Goal: Transaction & Acquisition: Purchase product/service

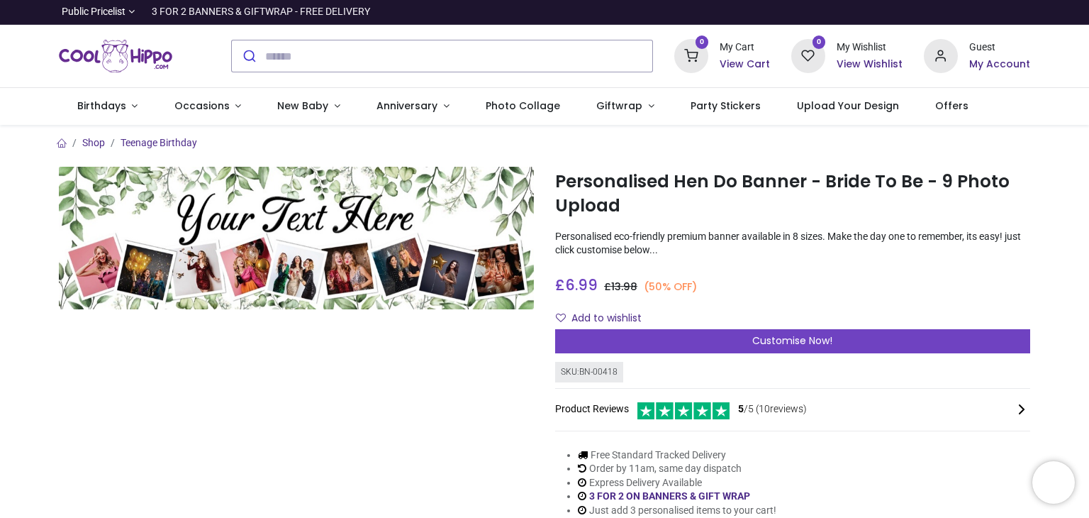
click at [646, 237] on p "Personalised eco-friendly premium banner available in 8 sizes. Make the day one…" at bounding box center [792, 244] width 475 height 28
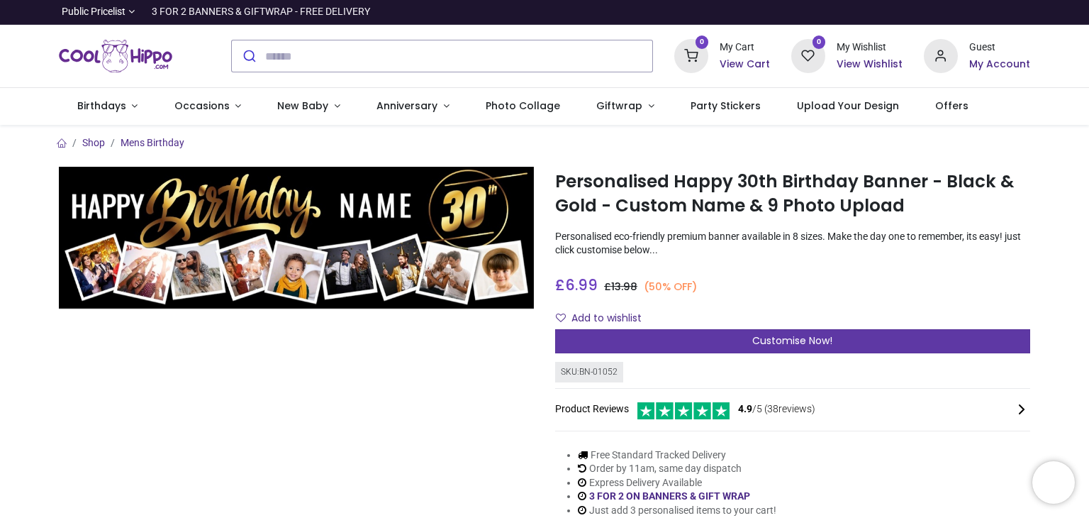
click at [780, 340] on span "Customise Now!" at bounding box center [792, 340] width 80 height 14
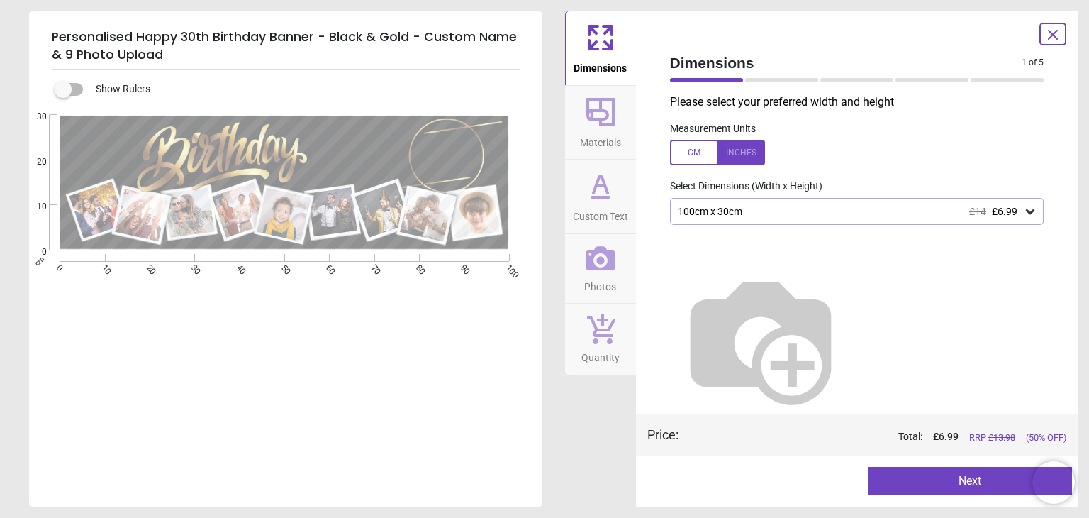
click at [1026, 214] on icon at bounding box center [1030, 211] width 9 height 5
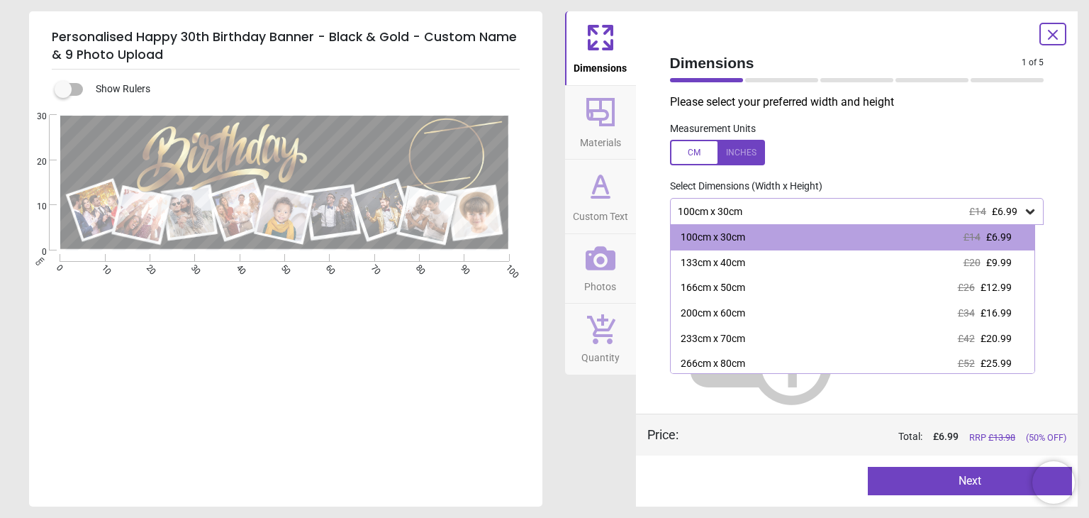
click at [776, 208] on div "100cm x 30cm £14 £6.99" at bounding box center [849, 212] width 347 height 12
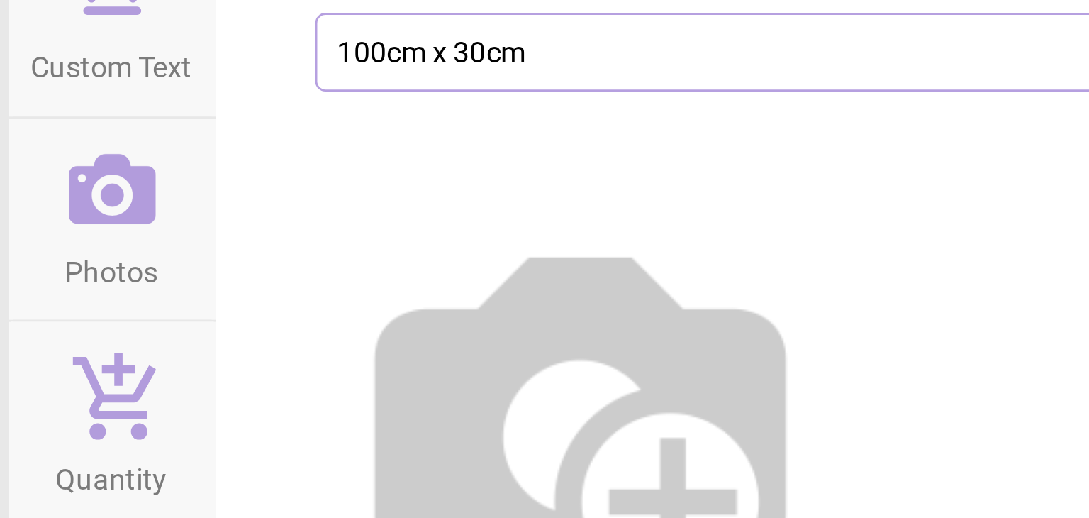
click at [600, 212] on span "Custom Text" at bounding box center [600, 213] width 55 height 21
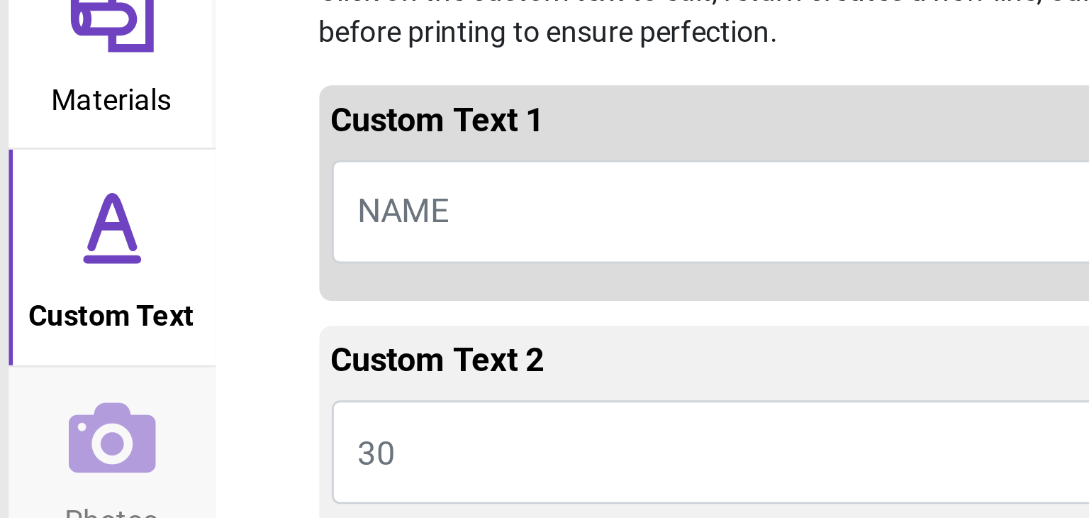
click at [689, 179] on span "NAME" at bounding box center [700, 180] width 31 height 13
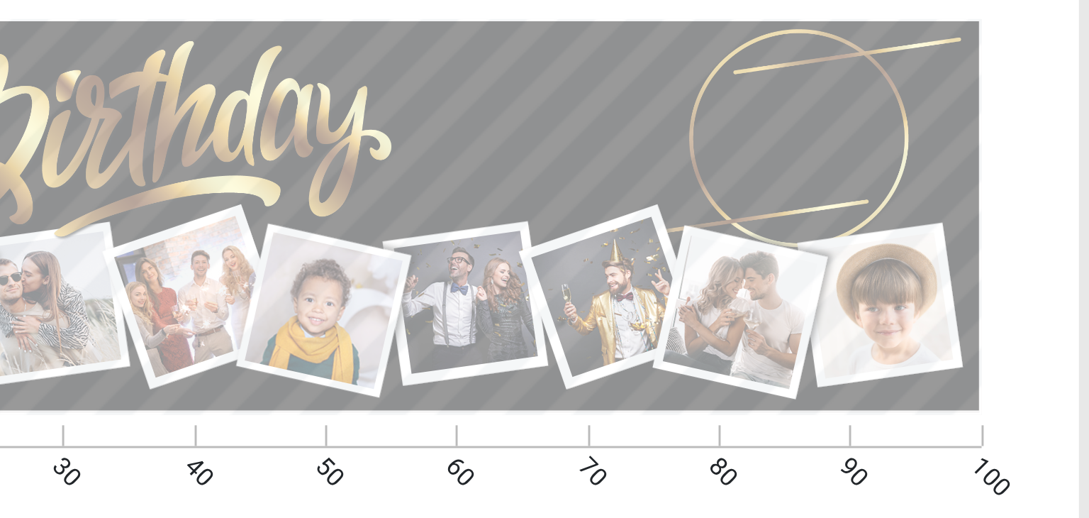
type textarea "*****"
drag, startPoint x: 543, startPoint y: 182, endPoint x: 545, endPoint y: 214, distance: 32.7
click at [545, 214] on div "Personalised Happy 30th Birthday Banner - Black & Gold - Custom Name & 9 Photo …" at bounding box center [544, 259] width 1089 height 518
click at [435, 260] on div "e ***** E E E" at bounding box center [284, 374] width 511 height 518
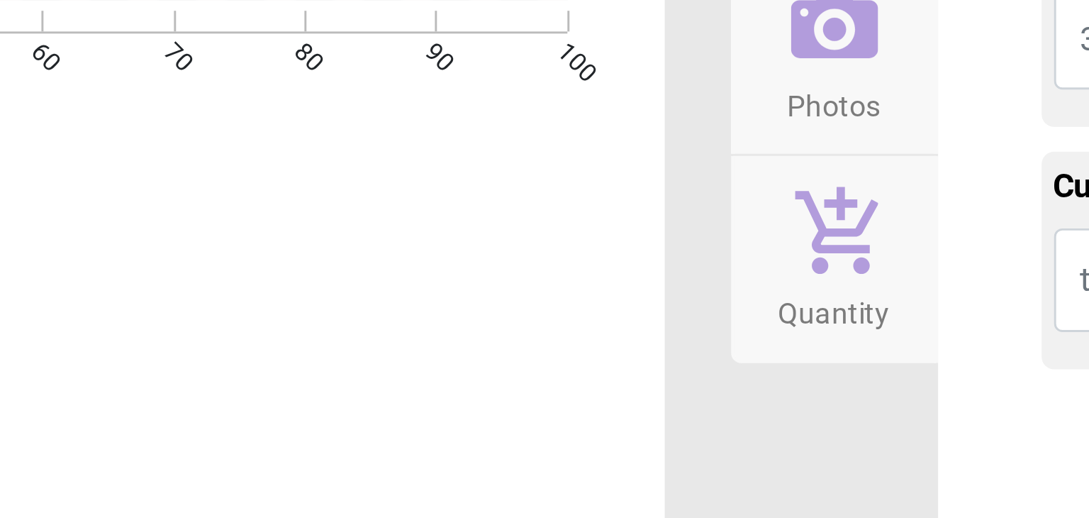
click at [601, 266] on icon at bounding box center [601, 258] width 30 height 30
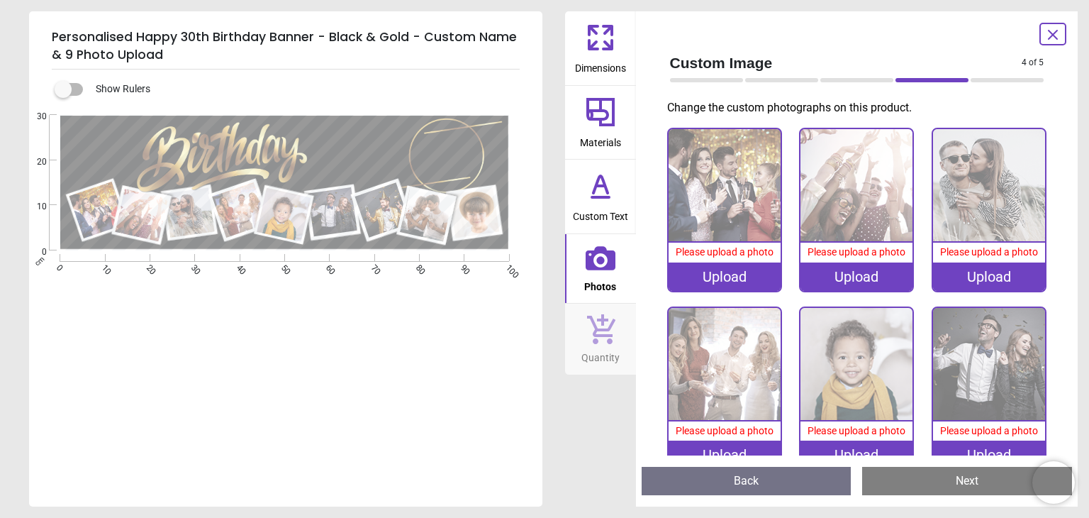
click at [726, 217] on img at bounding box center [725, 185] width 112 height 112
click at [730, 279] on div "Upload" at bounding box center [725, 276] width 112 height 28
click at [862, 274] on div "Upload" at bounding box center [857, 276] width 112 height 28
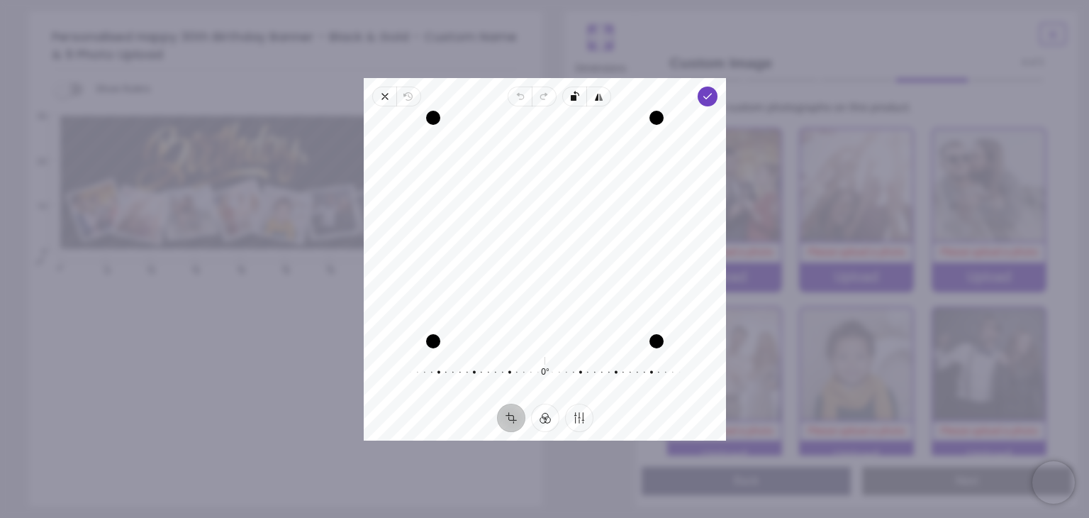
drag, startPoint x: 577, startPoint y: 221, endPoint x: 557, endPoint y: 268, distance: 51.8
click at [557, 268] on div "Recenter" at bounding box center [545, 229] width 340 height 223
drag, startPoint x: 436, startPoint y: 341, endPoint x: 455, endPoint y: 310, distance: 36.6
click at [440, 334] on div "Drag corner bl" at bounding box center [432, 341] width 14 height 14
drag, startPoint x: 455, startPoint y: 310, endPoint x: 462, endPoint y: 301, distance: 10.6
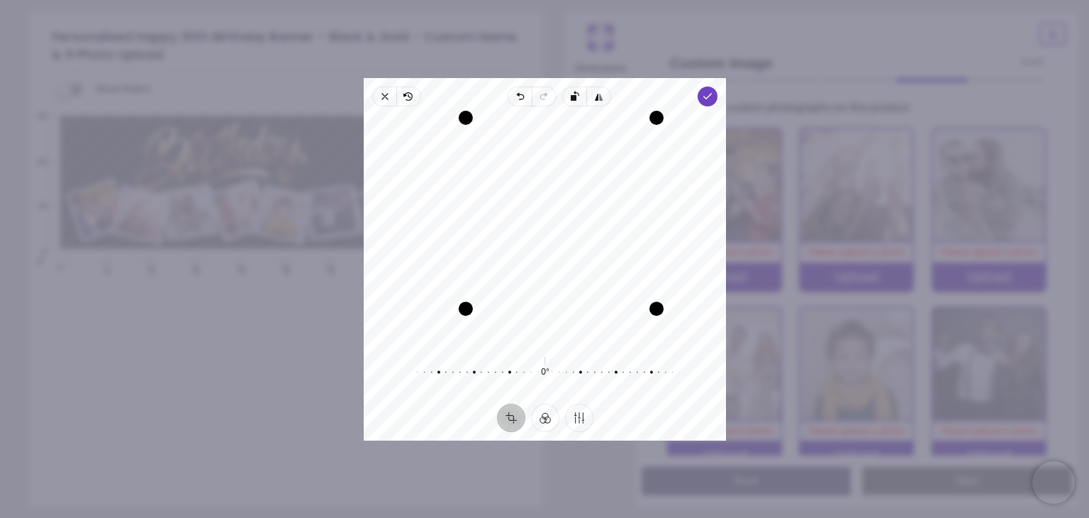
click at [462, 301] on div "Drag corner bl" at bounding box center [465, 308] width 14 height 14
drag, startPoint x: 659, startPoint y: 306, endPoint x: 613, endPoint y: 304, distance: 46.1
click at [613, 304] on div "Recenter" at bounding box center [545, 229] width 340 height 223
drag, startPoint x: 545, startPoint y: 228, endPoint x: 541, endPoint y: 195, distance: 33.5
click at [541, 195] on div "Recenter" at bounding box center [545, 229] width 340 height 223
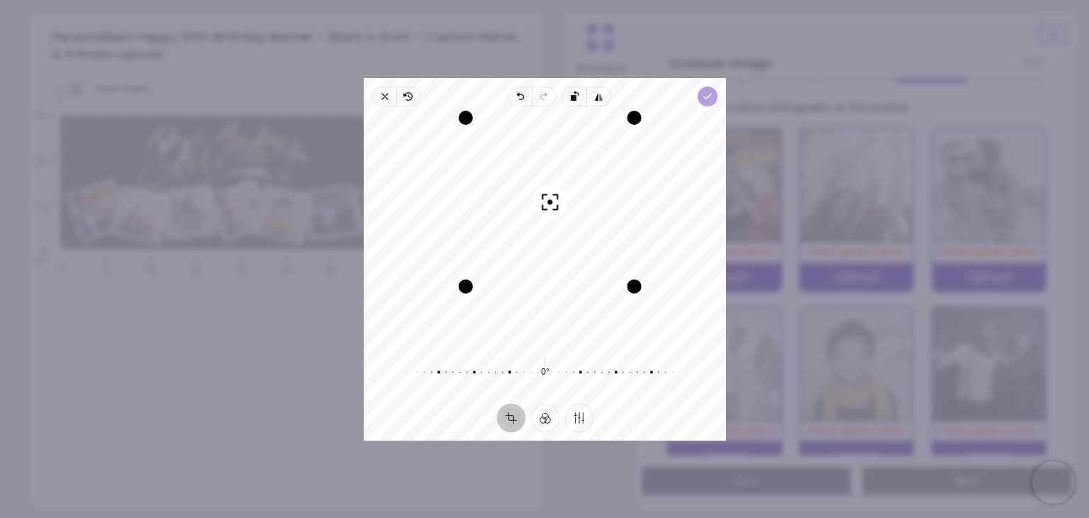
click at [707, 97] on polyline "button" at bounding box center [707, 96] width 8 height 5
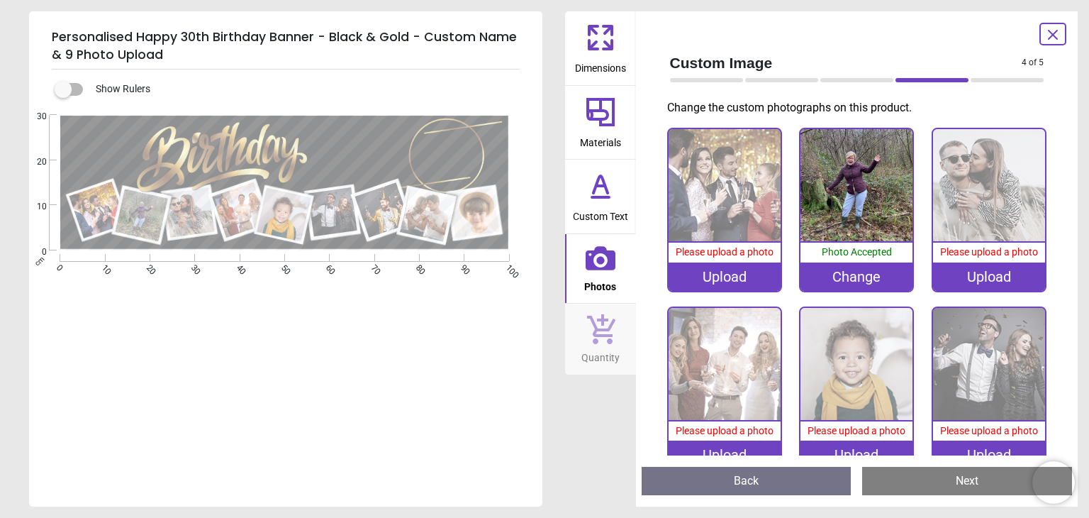
click at [737, 275] on div "Upload" at bounding box center [725, 276] width 112 height 28
click at [735, 265] on div "Upload" at bounding box center [725, 276] width 112 height 28
click at [728, 279] on div "Upload" at bounding box center [725, 276] width 112 height 28
click at [976, 275] on div "Upload" at bounding box center [989, 276] width 112 height 28
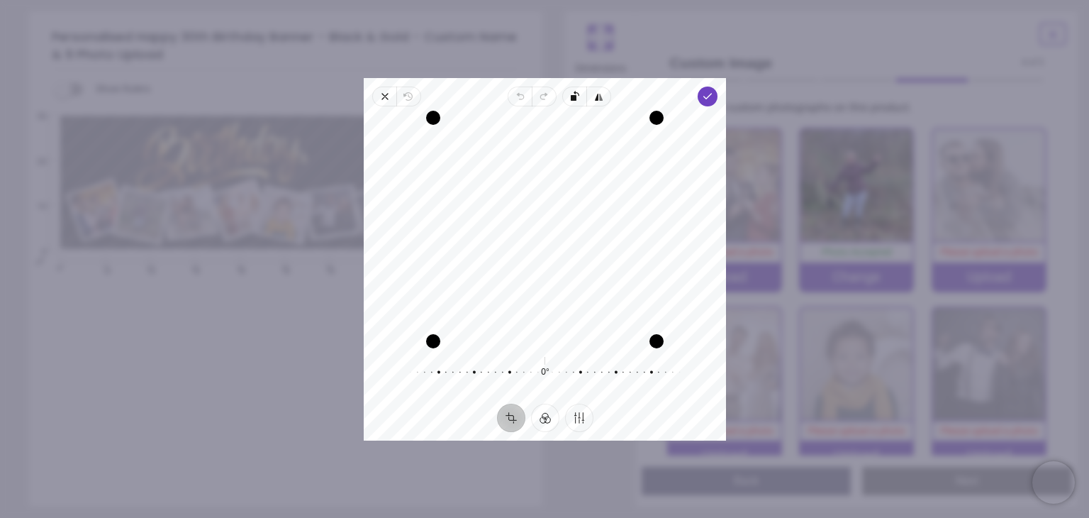
drag, startPoint x: 550, startPoint y: 282, endPoint x: 550, endPoint y: 316, distance: 34.0
click at [550, 316] on div "Recenter" at bounding box center [545, 229] width 340 height 223
drag, startPoint x: 547, startPoint y: 287, endPoint x: 536, endPoint y: 291, distance: 11.9
click at [536, 291] on div "Recenter" at bounding box center [545, 229] width 340 height 223
click at [706, 94] on icon "button" at bounding box center [707, 96] width 11 height 11
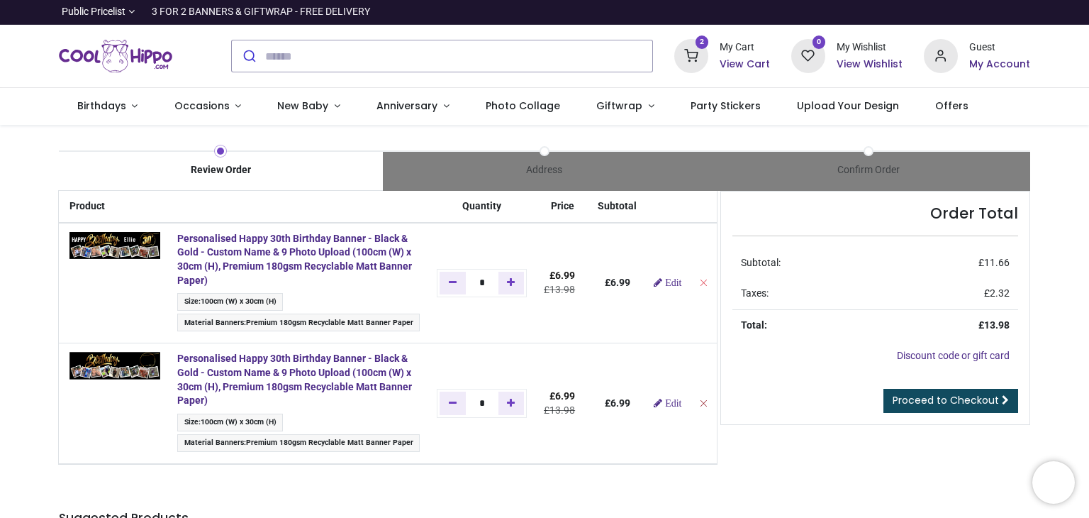
click at [698, 398] on icon "Remove from cart" at bounding box center [703, 403] width 10 height 10
type input "*"
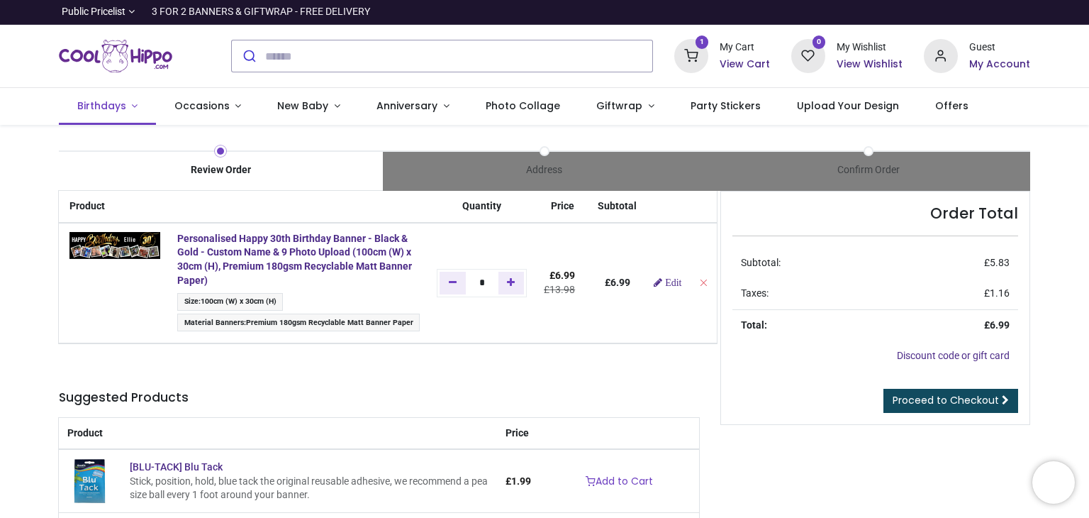
click at [111, 103] on span "Birthdays" at bounding box center [101, 106] width 49 height 14
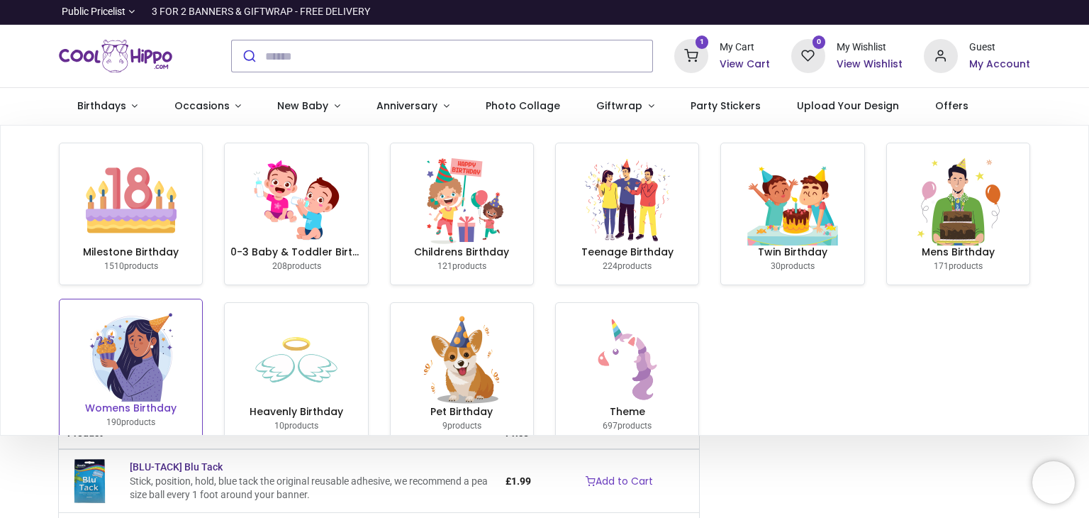
click at [153, 399] on img at bounding box center [131, 356] width 91 height 91
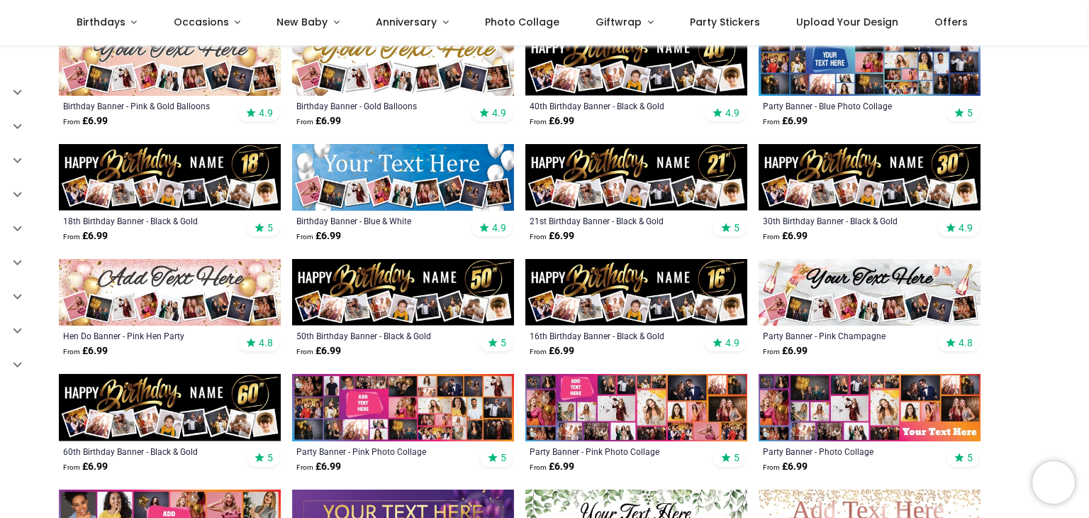
scroll to position [269, 0]
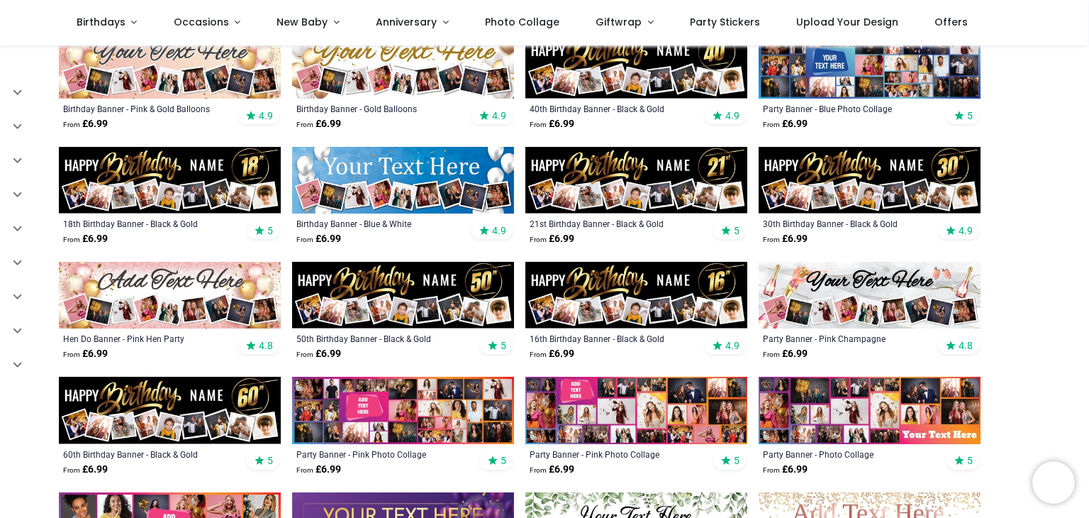
click at [901, 168] on img at bounding box center [870, 180] width 222 height 67
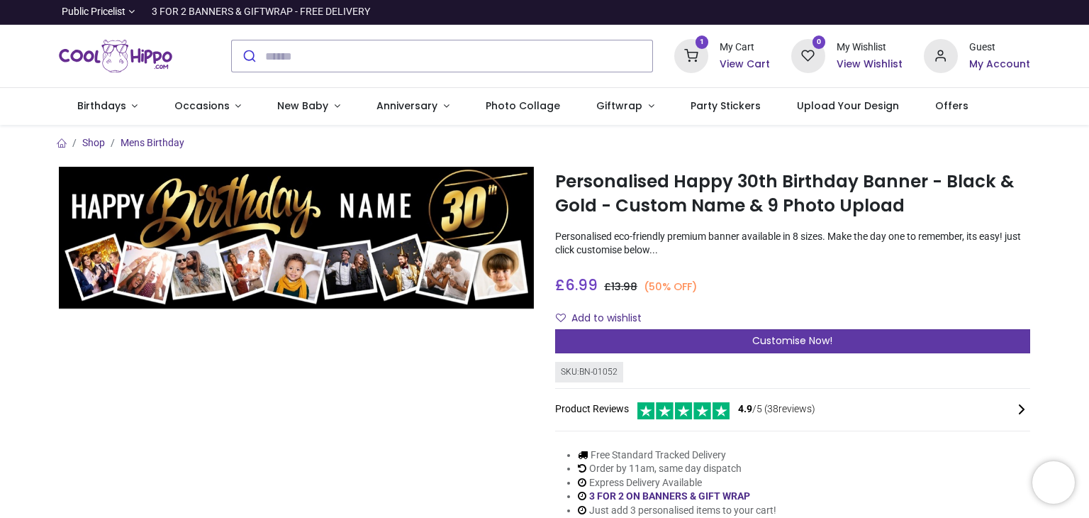
click at [787, 340] on span "Customise Now!" at bounding box center [792, 340] width 80 height 14
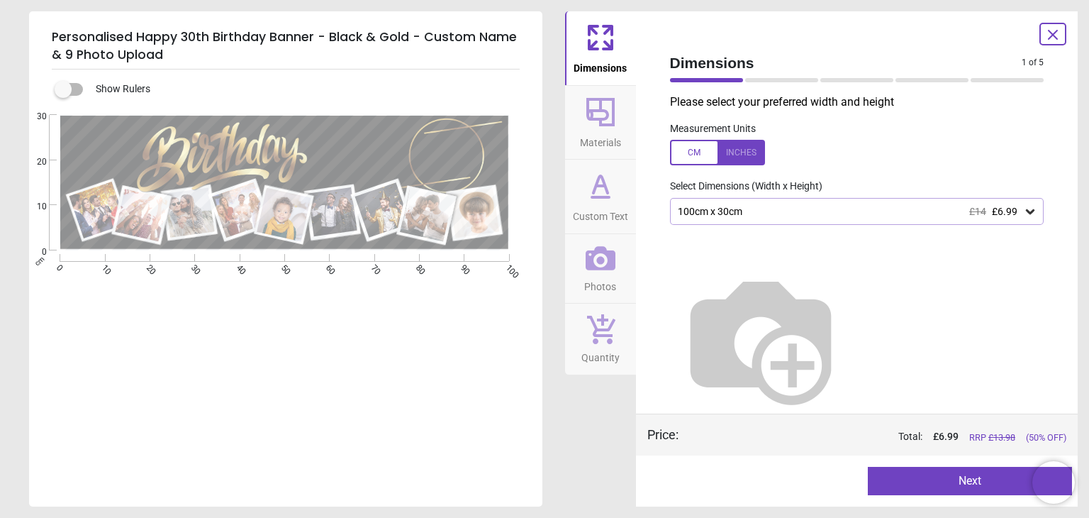
click at [601, 194] on icon at bounding box center [601, 186] width 34 height 34
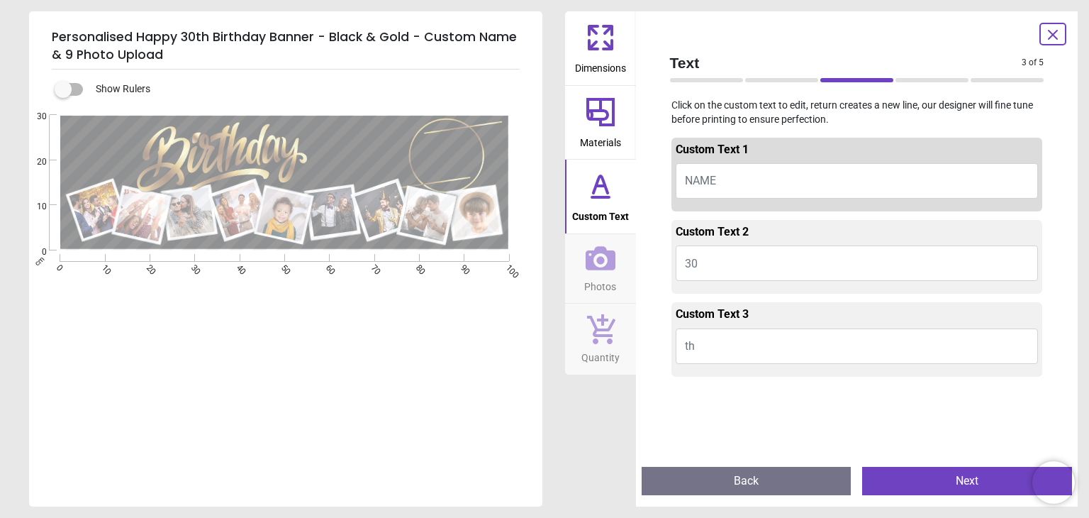
click at [698, 179] on span "NAME" at bounding box center [700, 180] width 31 height 13
type textarea "*****"
click at [760, 261] on button "30" at bounding box center [857, 262] width 363 height 35
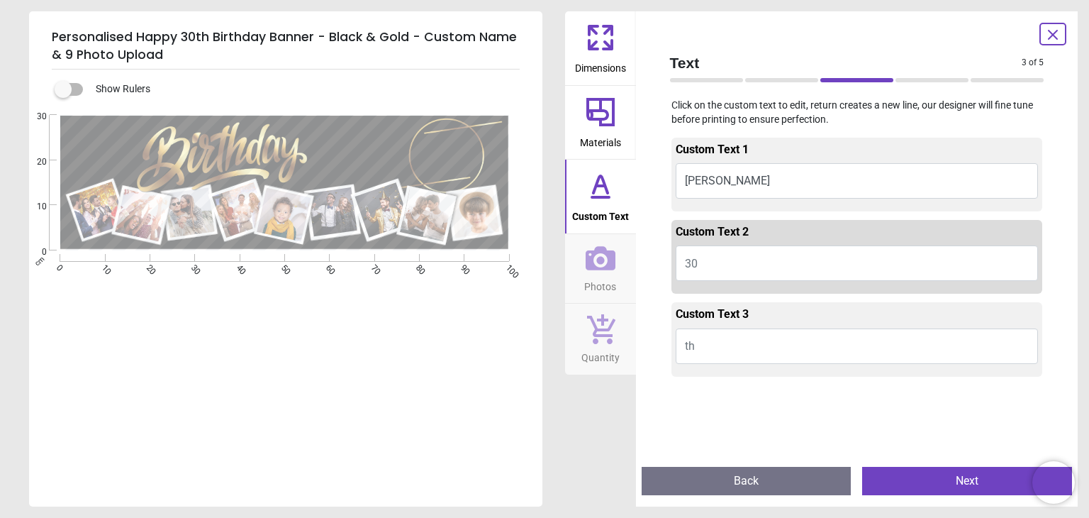
click at [720, 343] on button "th" at bounding box center [857, 345] width 363 height 35
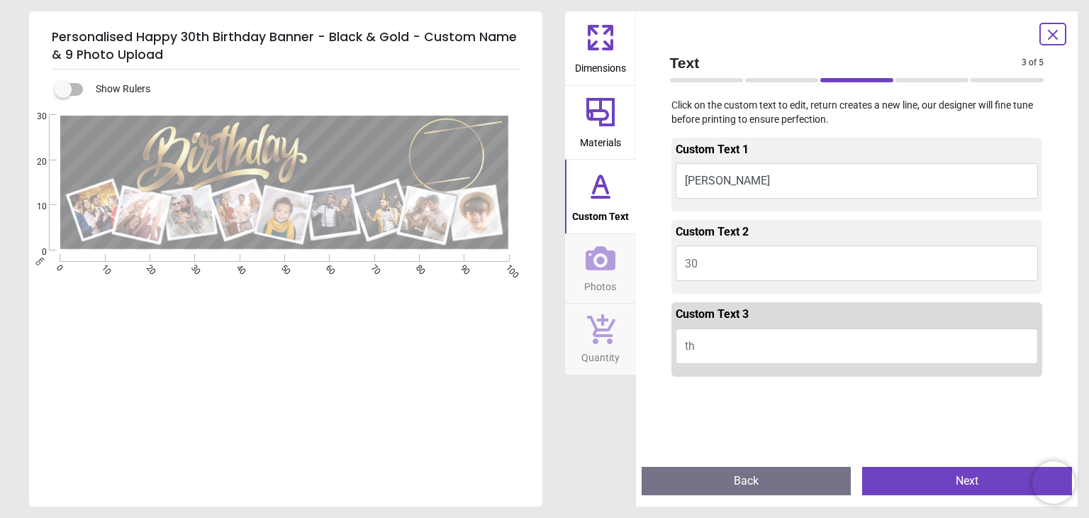
click at [596, 271] on icon at bounding box center [601, 258] width 30 height 30
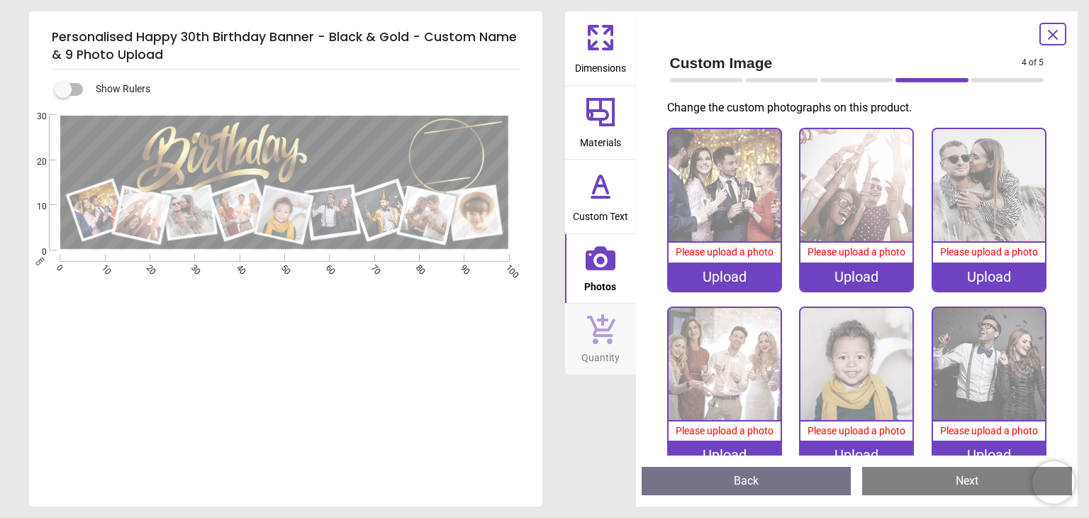
click at [732, 271] on div "Upload" at bounding box center [725, 276] width 112 height 28
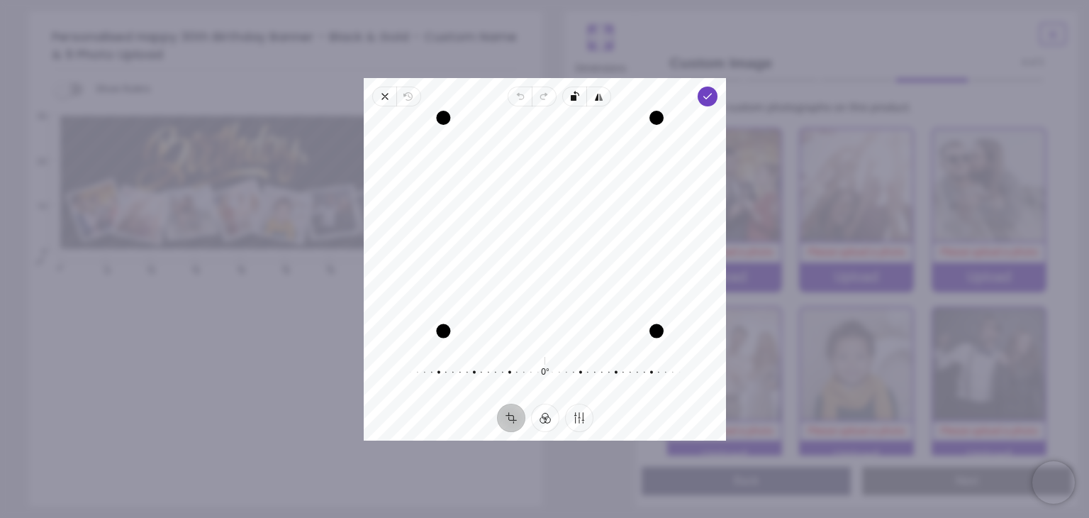
drag, startPoint x: 430, startPoint y: 340, endPoint x: 438, endPoint y: 327, distance: 15.0
click at [438, 327] on div "Drag corner bl" at bounding box center [443, 330] width 14 height 14
drag, startPoint x: 658, startPoint y: 326, endPoint x: 647, endPoint y: 321, distance: 12.4
click at [647, 321] on div "Drag corner br" at bounding box center [648, 323] width 14 height 14
click at [706, 94] on icon "button" at bounding box center [707, 96] width 11 height 11
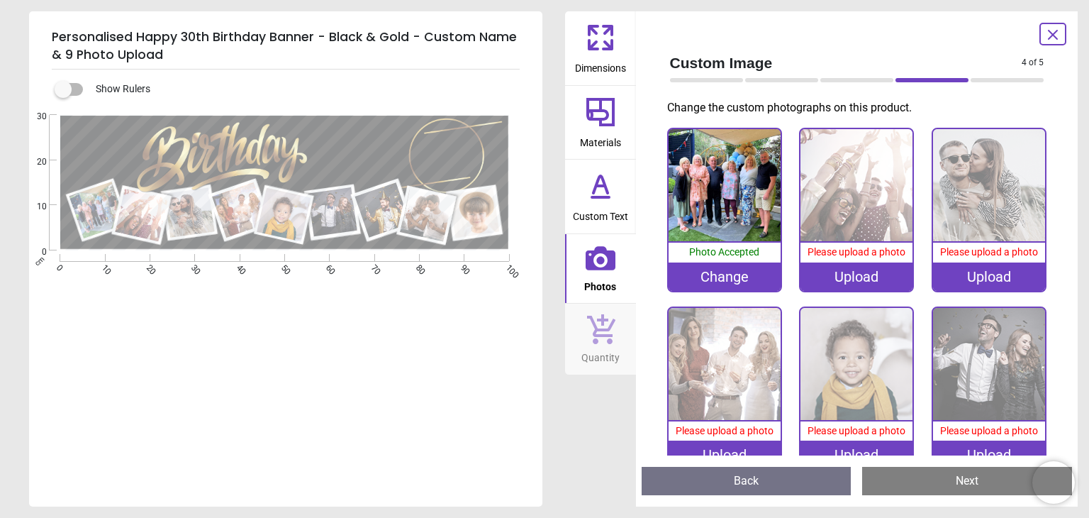
click at [848, 450] on div "Upload" at bounding box center [857, 454] width 112 height 28
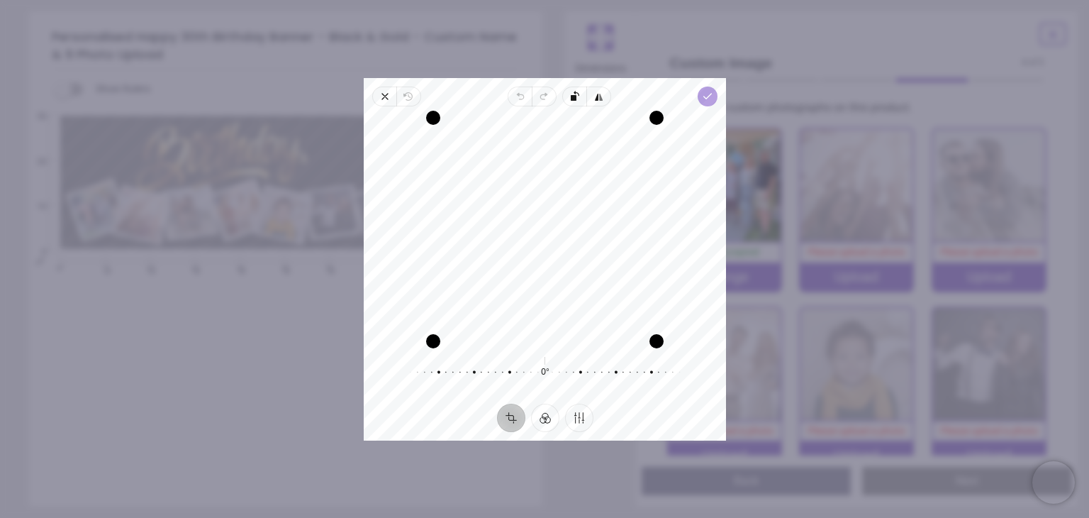
click at [707, 96] on polyline "button" at bounding box center [707, 96] width 8 height 5
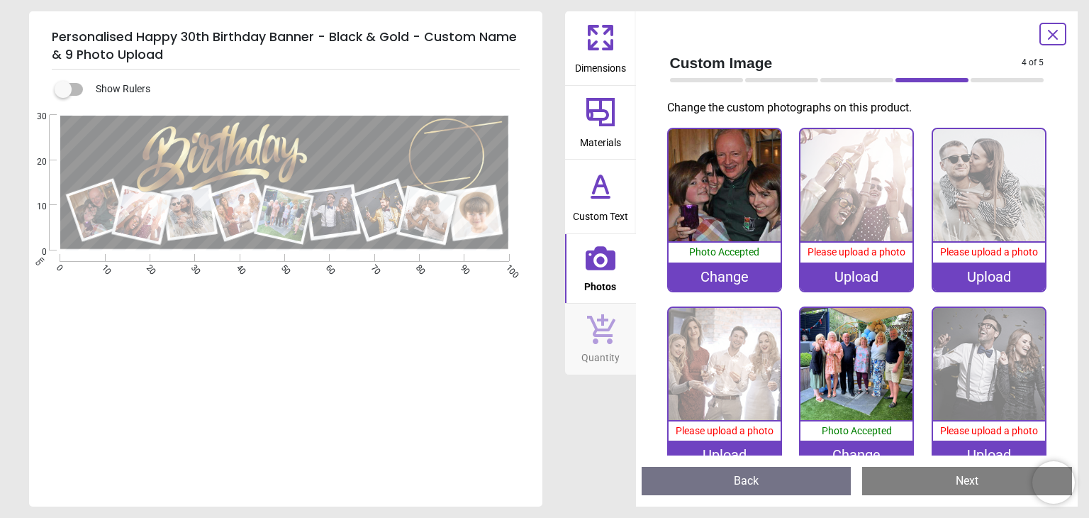
click at [854, 278] on div "Upload" at bounding box center [857, 276] width 112 height 28
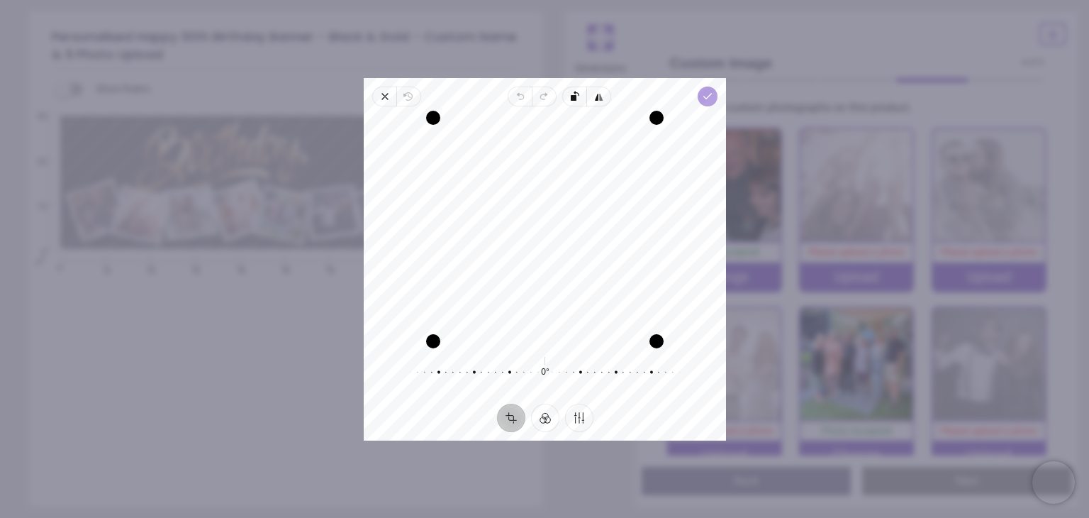
click at [711, 91] on icon "button" at bounding box center [707, 96] width 11 height 11
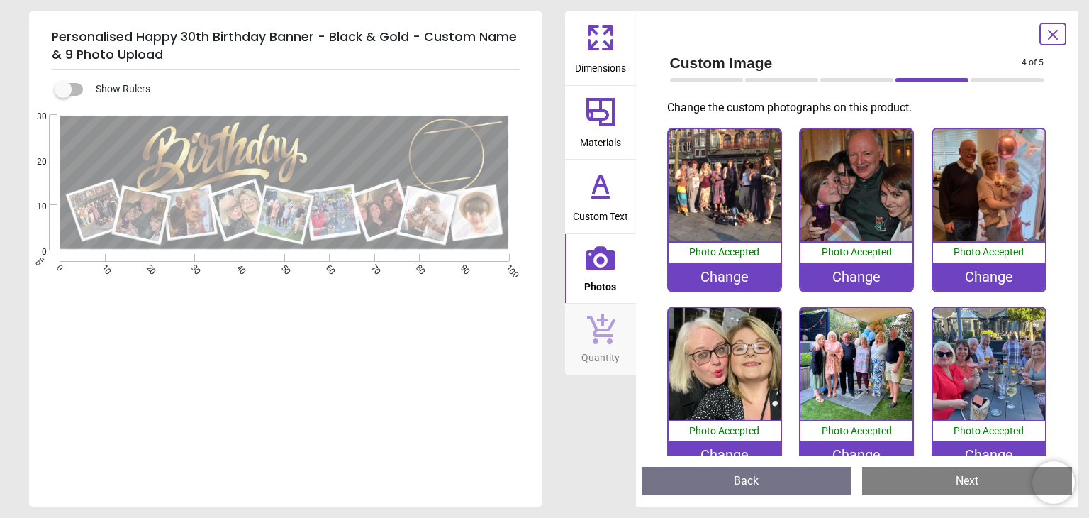
scroll to position [179, 0]
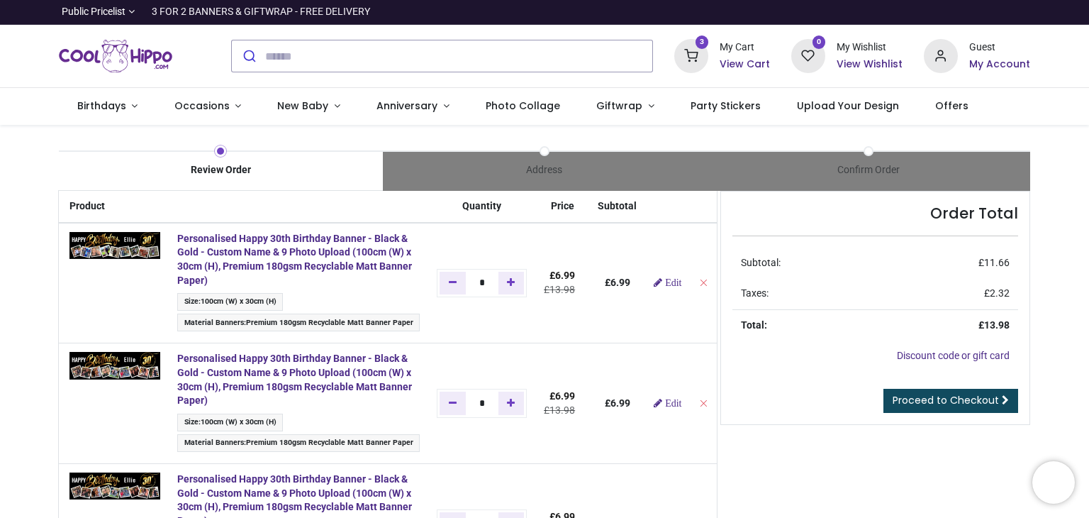
drag, startPoint x: 1086, startPoint y: 169, endPoint x: 1088, endPoint y: 186, distance: 17.9
click at [1088, 186] on div "Login • Register Birthdays Milestone Birthday 1510 products 208" at bounding box center [544, 259] width 1089 height 518
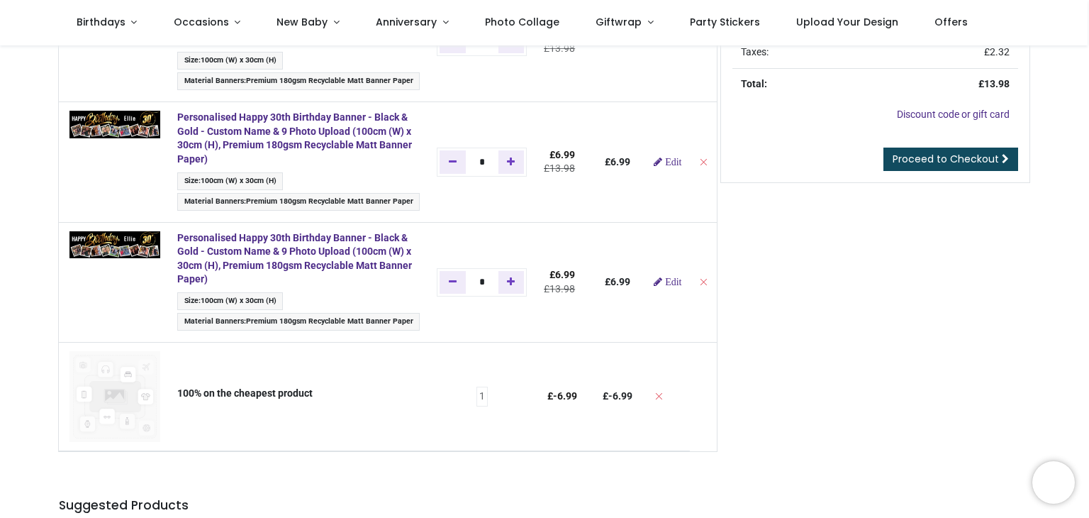
scroll to position [164, 0]
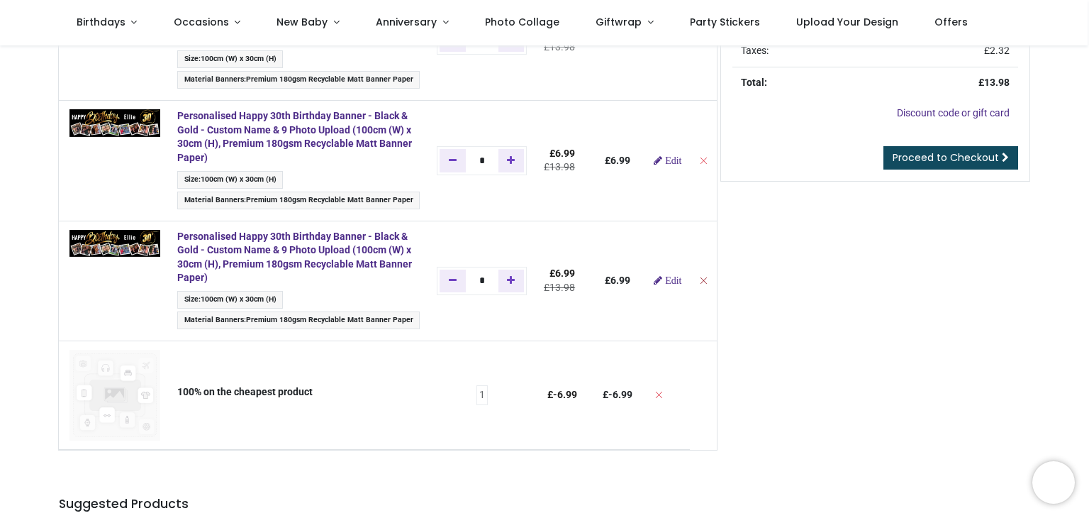
click at [698, 280] on icon "Remove from cart" at bounding box center [703, 280] width 10 height 10
type input "*"
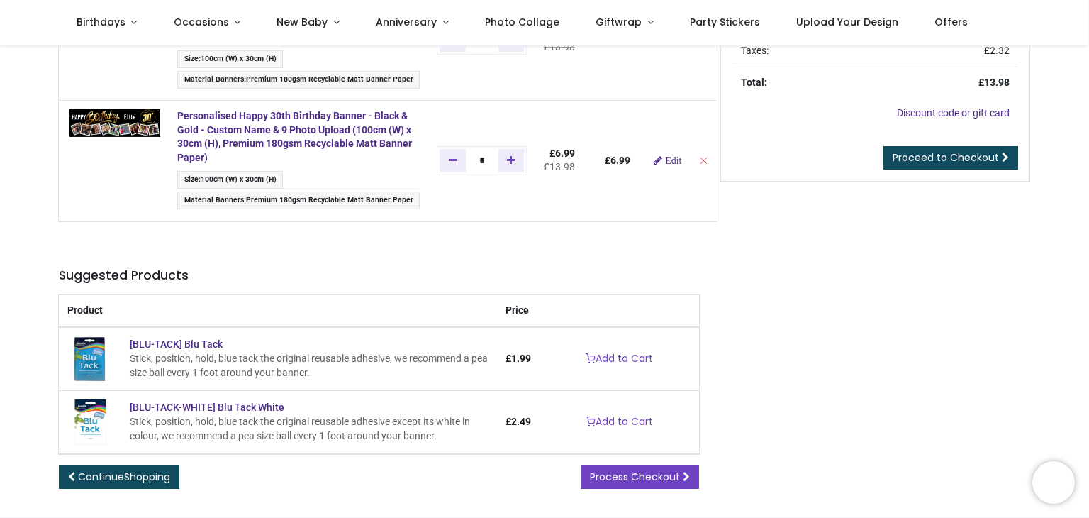
drag, startPoint x: 1086, startPoint y: 274, endPoint x: 1086, endPoint y: 213, distance: 61.0
click at [1086, 213] on div "Review Order Address Confirm Order Product Quantity :" at bounding box center [544, 199] width 1089 height 635
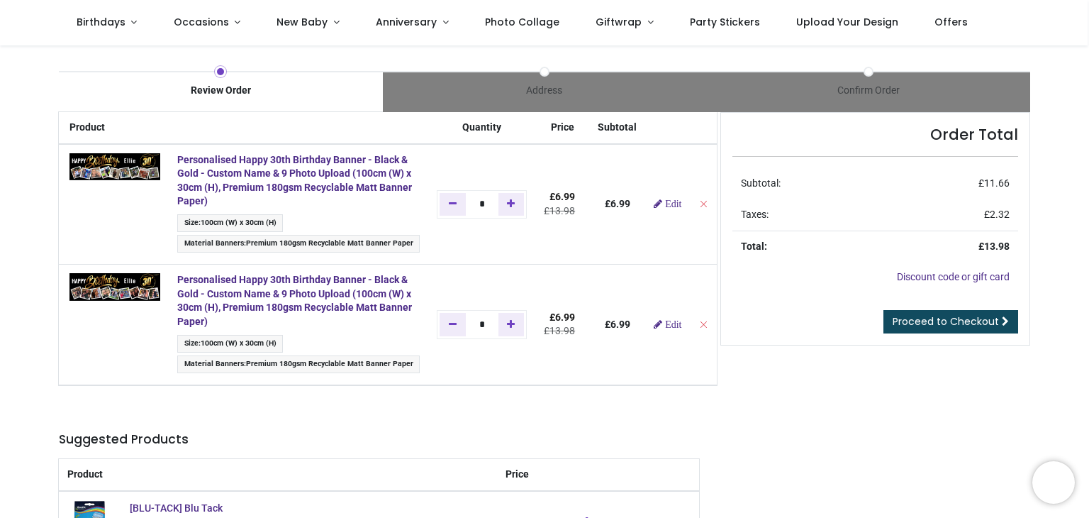
scroll to position [0, 0]
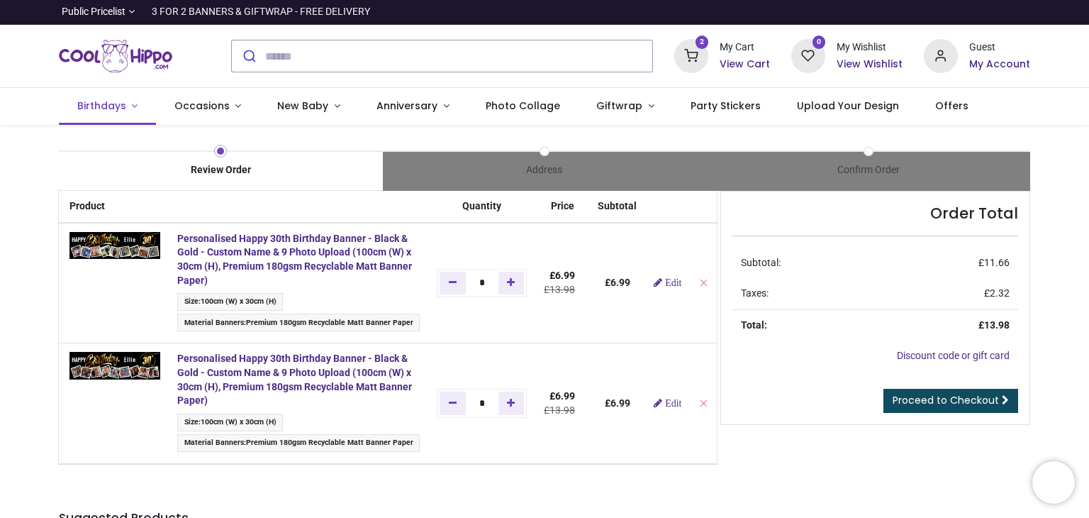
click at [111, 103] on span "Birthdays" at bounding box center [101, 106] width 49 height 14
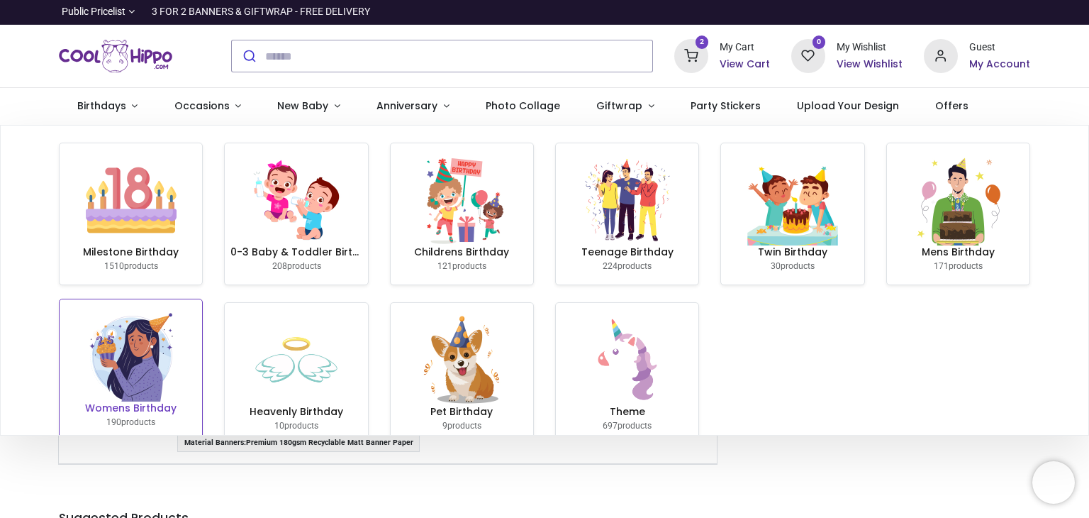
click at [144, 368] on img at bounding box center [131, 356] width 91 height 91
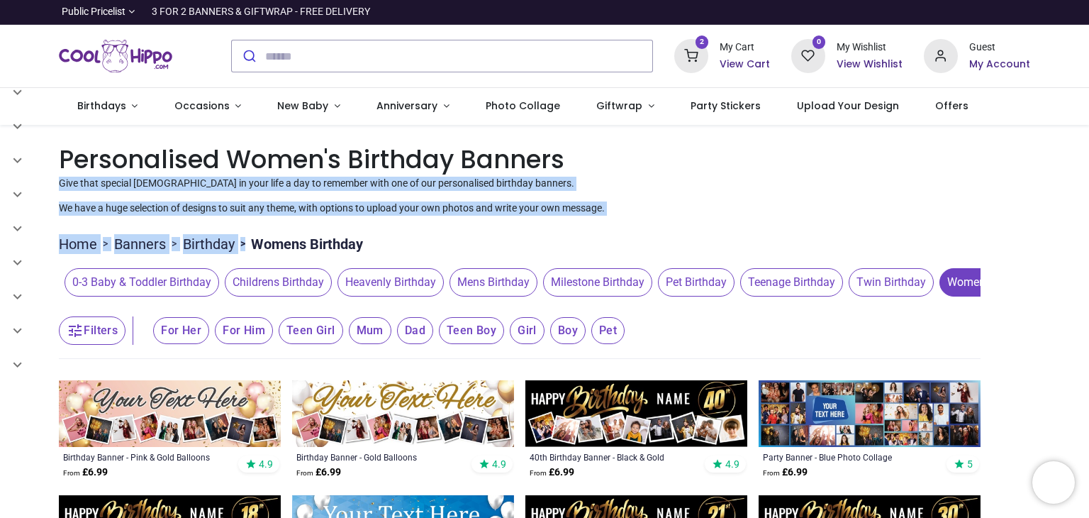
drag, startPoint x: 1086, startPoint y: 160, endPoint x: 1088, endPoint y: 216, distance: 56.8
click at [1088, 216] on div "Login • Register Birthdays Milestone Birthday 1510 products 208" at bounding box center [544, 259] width 1089 height 518
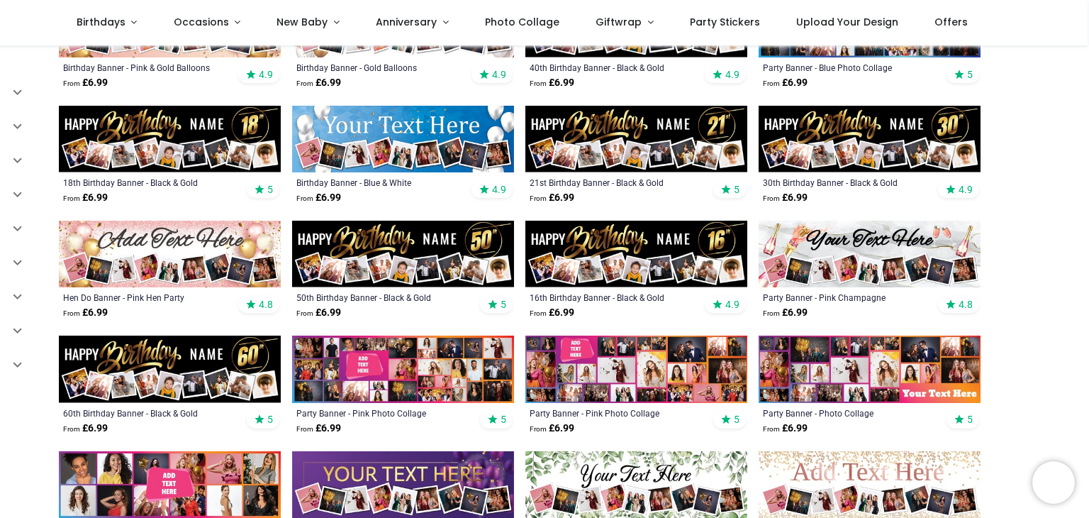
scroll to position [282, 0]
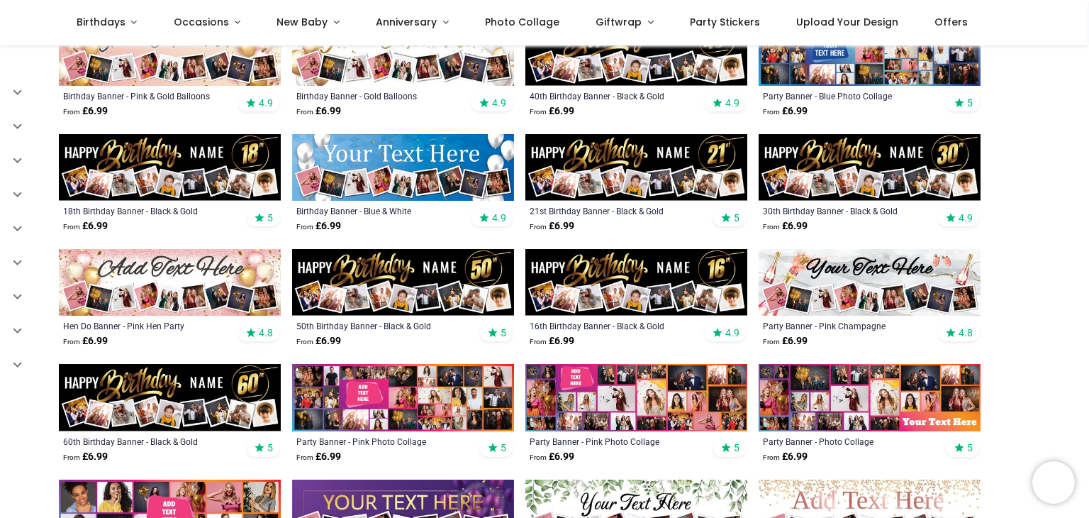
click at [825, 181] on img at bounding box center [870, 167] width 222 height 67
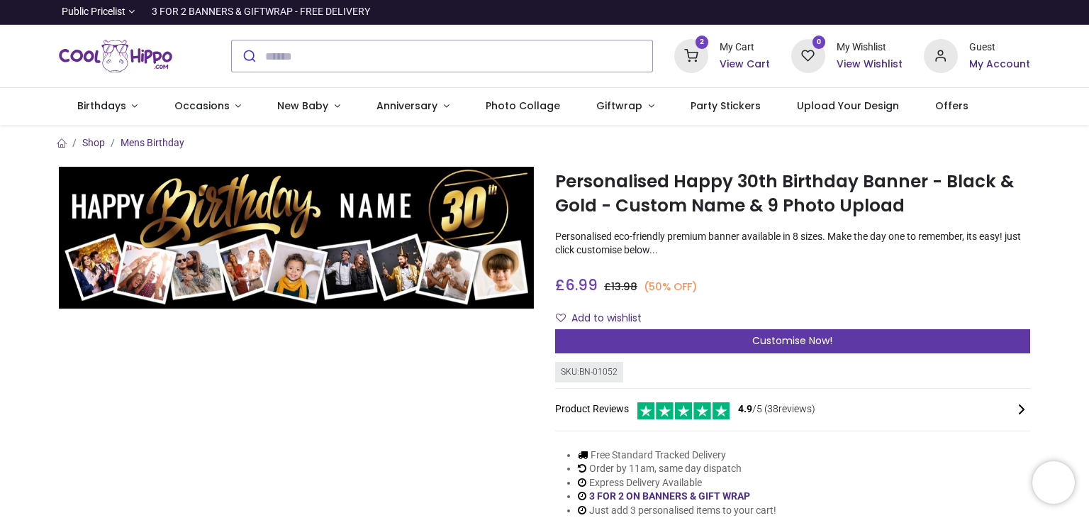
click at [769, 341] on span "Customise Now!" at bounding box center [792, 340] width 80 height 14
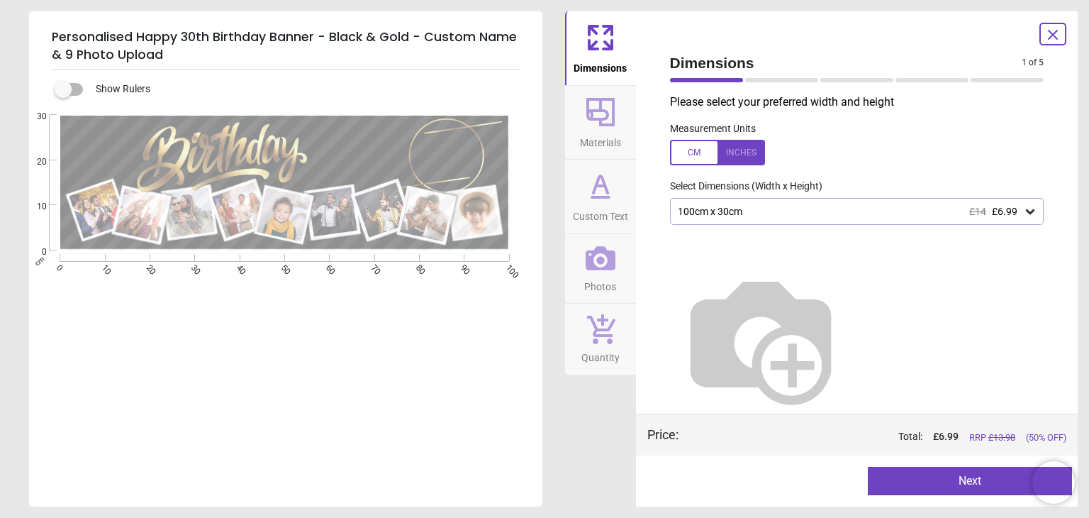
click at [596, 215] on span "Custom Text" at bounding box center [600, 213] width 55 height 21
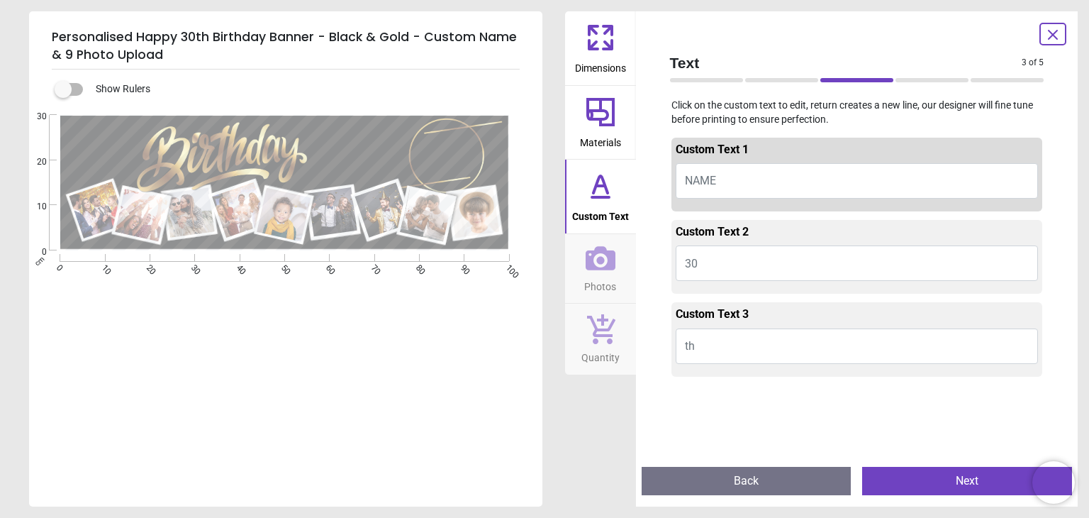
click at [694, 184] on span "NAME" at bounding box center [700, 180] width 31 height 13
click at [716, 177] on button "NAME" at bounding box center [857, 180] width 363 height 35
type textarea "*****"
click at [604, 279] on span "Photos" at bounding box center [600, 283] width 32 height 21
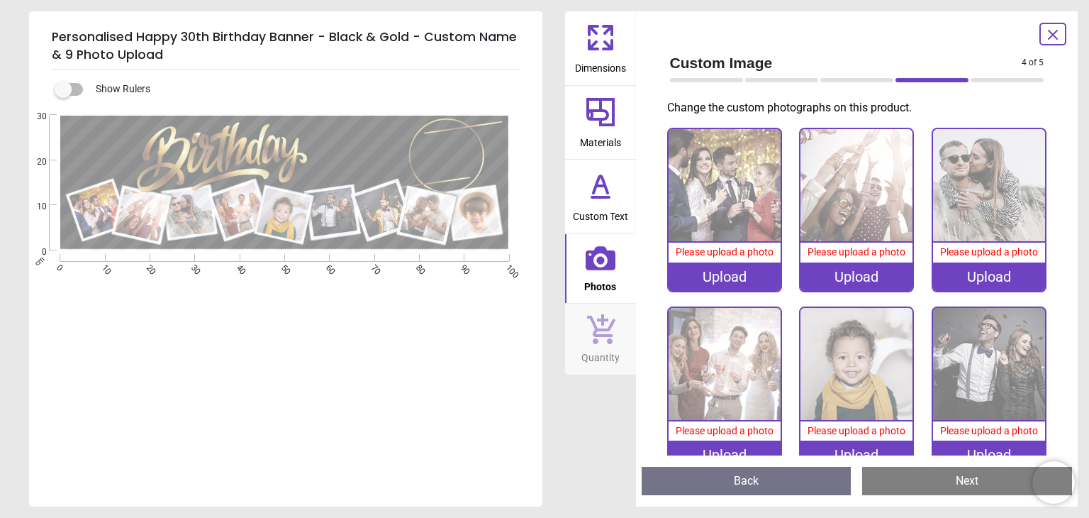
click at [721, 276] on div "Upload" at bounding box center [725, 276] width 112 height 28
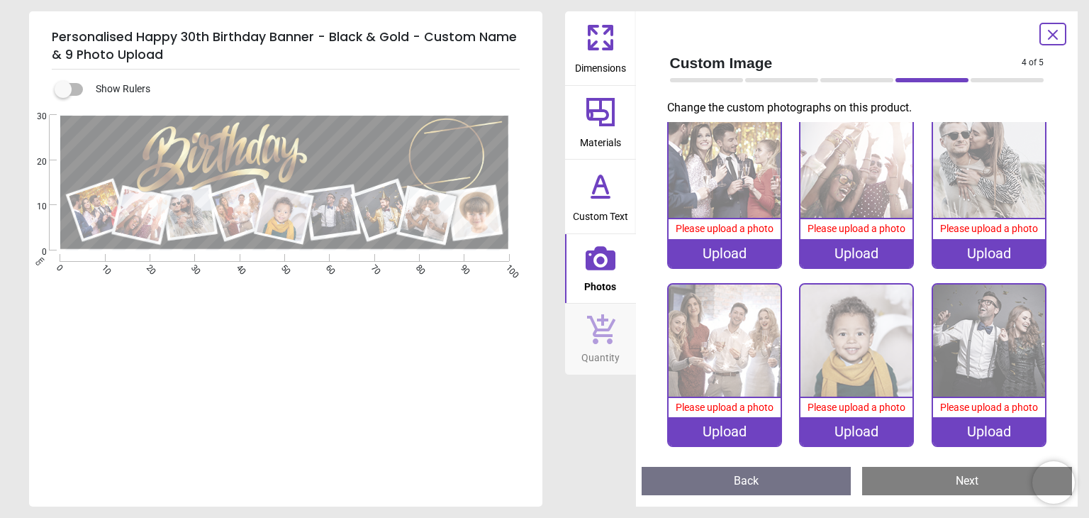
scroll to position [24, 0]
click at [846, 430] on div "Upload" at bounding box center [857, 430] width 112 height 28
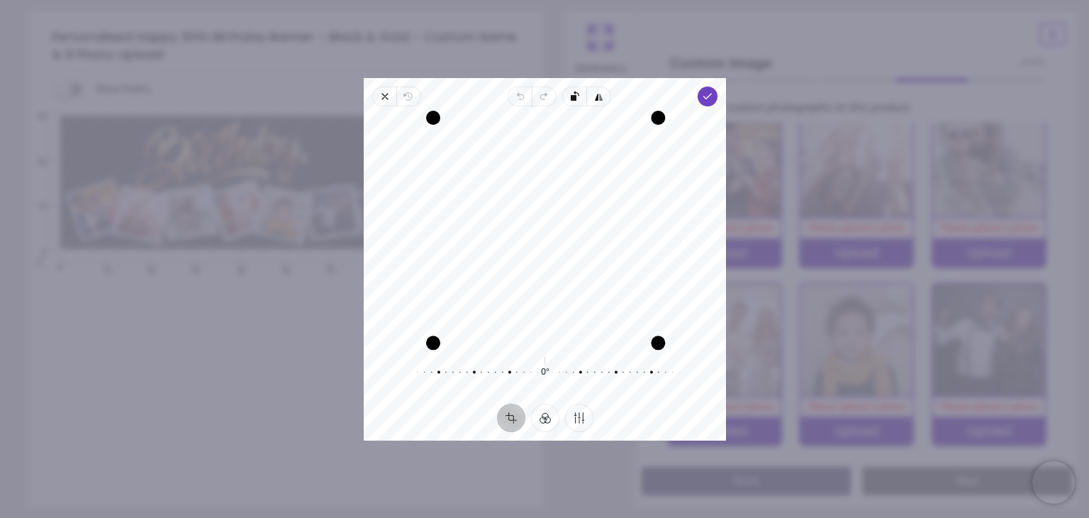
drag, startPoint x: 653, startPoint y: 338, endPoint x: 658, endPoint y: 343, distance: 7.5
click at [658, 343] on div "Drag corner br" at bounding box center [658, 342] width 14 height 14
drag, startPoint x: 601, startPoint y: 289, endPoint x: 573, endPoint y: 280, distance: 29.8
click at [573, 280] on div "Recenter" at bounding box center [545, 229] width 340 height 223
click at [574, 280] on div "Recenter" at bounding box center [545, 229] width 340 height 223
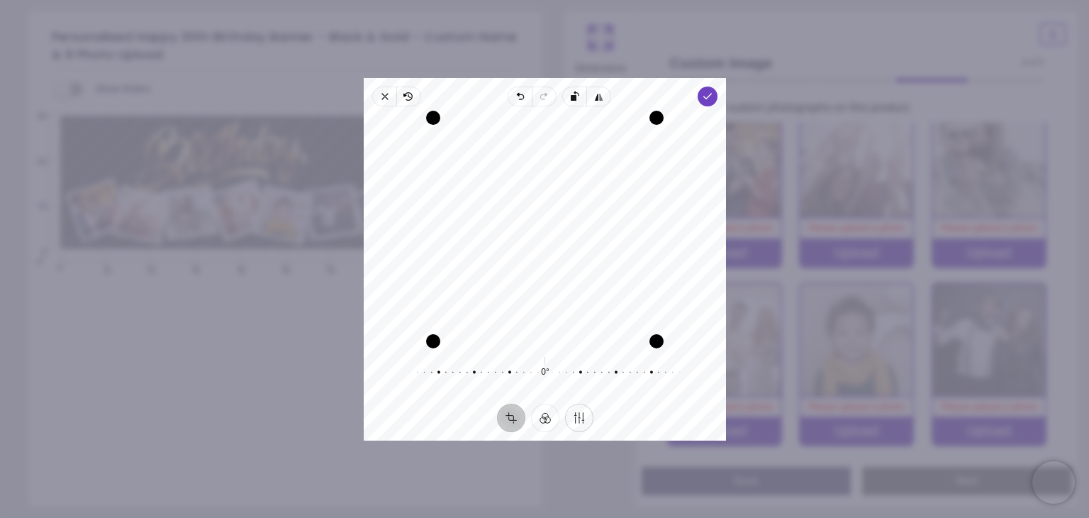
click at [579, 421] on button "Finetune" at bounding box center [578, 417] width 28 height 28
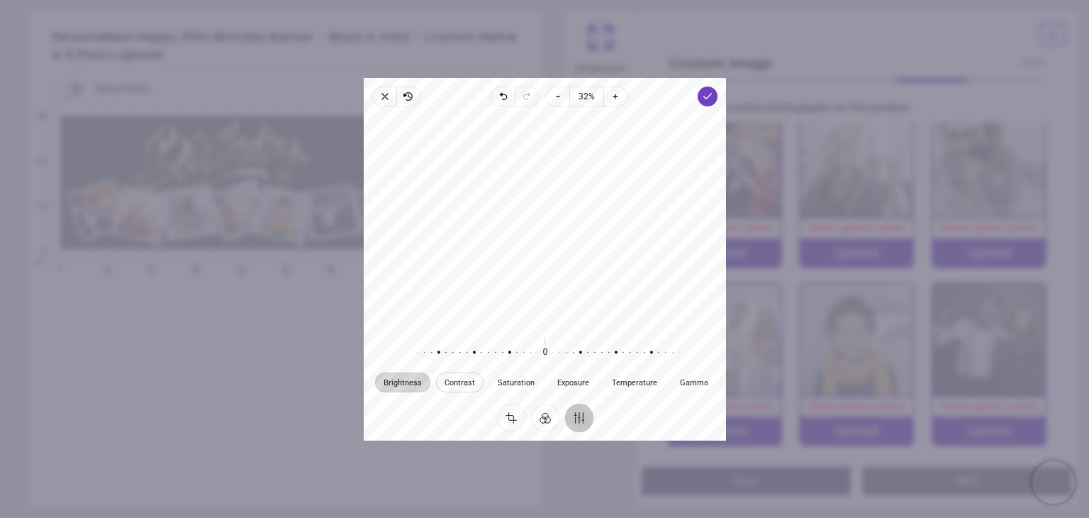
click at [460, 374] on button "Contrast" at bounding box center [460, 382] width 48 height 20
click at [513, 353] on div at bounding box center [537, 353] width 272 height 40
click at [501, 373] on button "Saturation" at bounding box center [516, 382] width 54 height 20
click at [394, 386] on span "Brightness" at bounding box center [403, 382] width 38 height 8
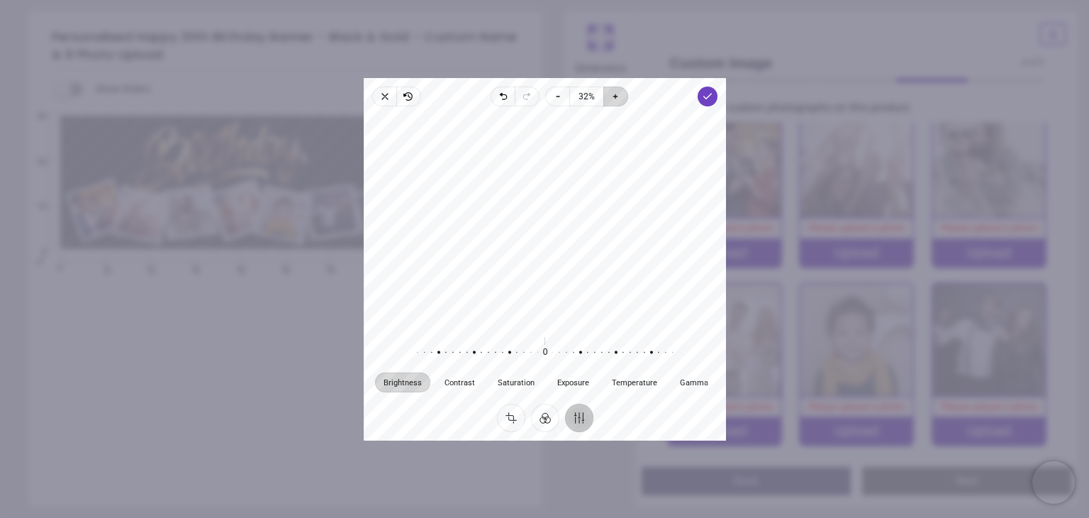
click at [613, 98] on icon "button" at bounding box center [615, 96] width 11 height 11
click at [616, 216] on div at bounding box center [545, 219] width 362 height 215
click at [711, 95] on icon "button" at bounding box center [707, 96] width 11 height 11
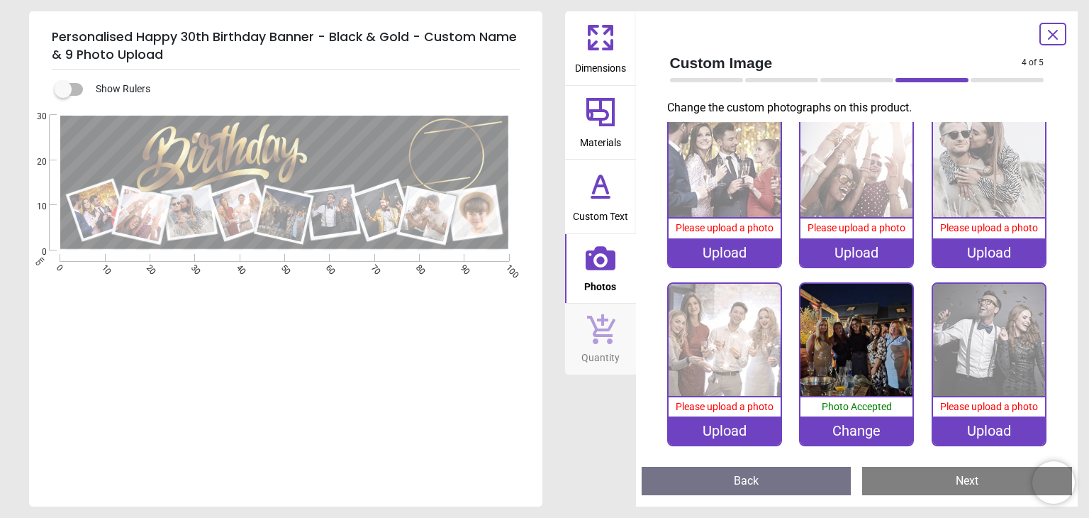
click at [861, 429] on div "Change" at bounding box center [857, 430] width 112 height 28
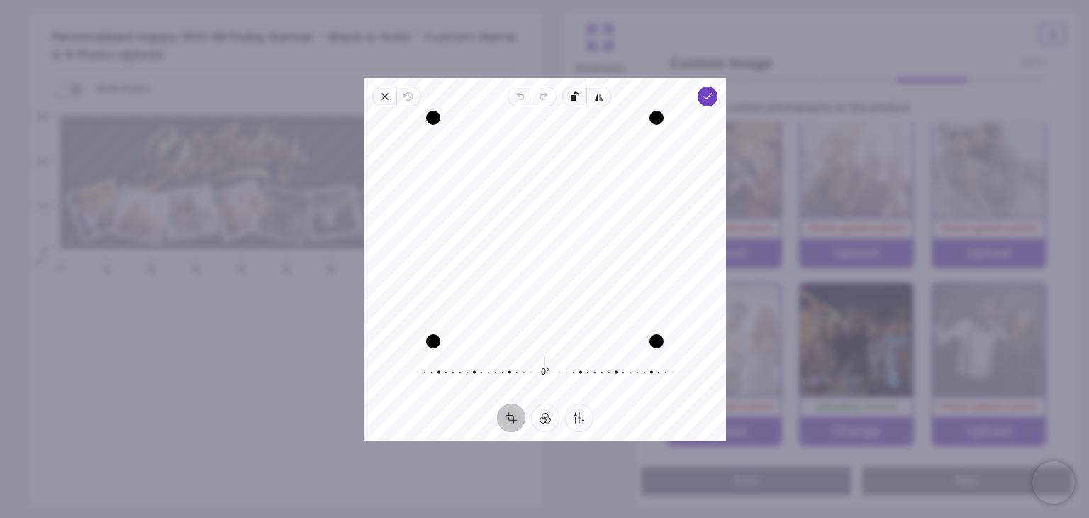
drag, startPoint x: 601, startPoint y: 315, endPoint x: 619, endPoint y: 290, distance: 30.9
click at [619, 290] on div "Recenter" at bounding box center [545, 229] width 340 height 223
click at [564, 262] on div "Recenter" at bounding box center [545, 229] width 340 height 223
drag, startPoint x: 435, startPoint y: 338, endPoint x: 448, endPoint y: 325, distance: 18.1
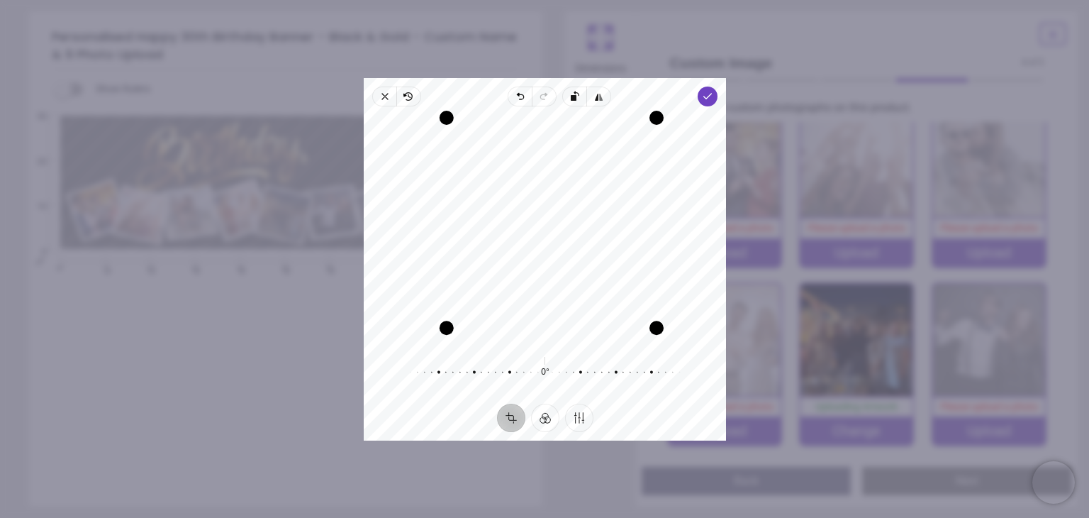
click at [448, 325] on div "Drag corner bl" at bounding box center [446, 328] width 14 height 14
drag, startPoint x: 564, startPoint y: 293, endPoint x: 571, endPoint y: 258, distance: 35.3
click at [571, 258] on div "Recenter" at bounding box center [545, 229] width 340 height 223
click at [709, 94] on polyline "button" at bounding box center [707, 96] width 8 height 5
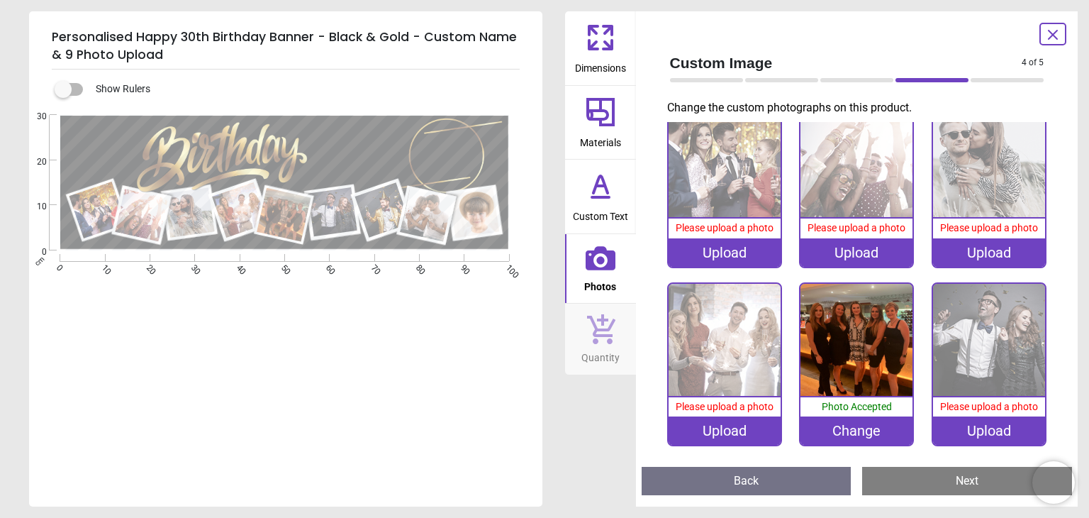
click at [723, 251] on div "Upload" at bounding box center [725, 252] width 112 height 28
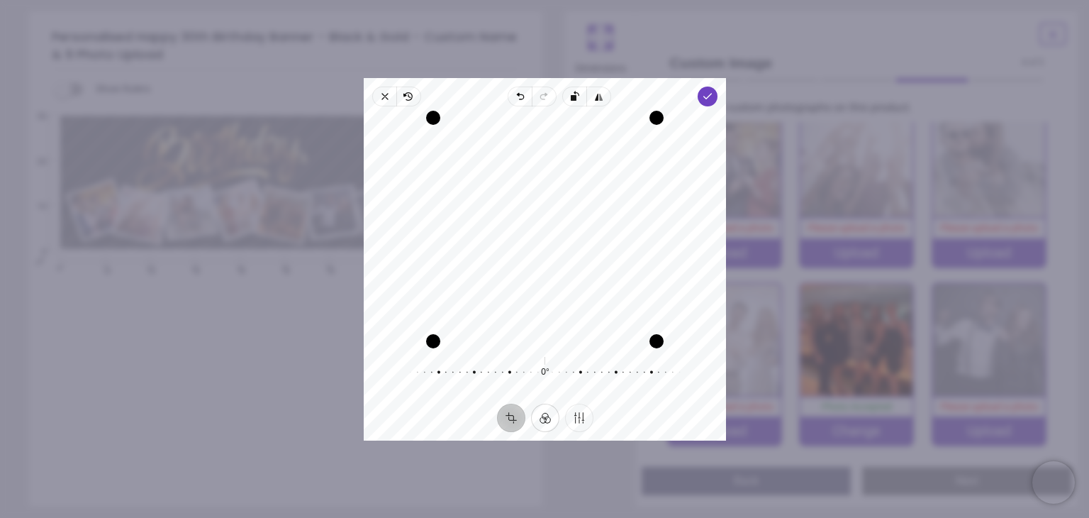
click at [550, 423] on button "Filter" at bounding box center [544, 417] width 28 height 28
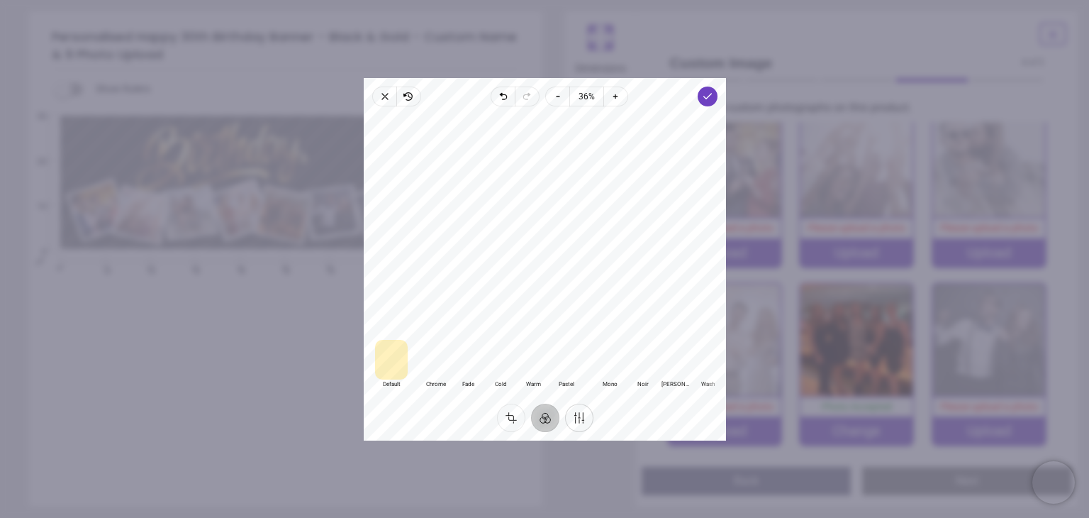
click at [575, 419] on button "Finetune" at bounding box center [578, 417] width 28 height 28
click at [396, 390] on button "Brightness" at bounding box center [402, 382] width 55 height 20
drag, startPoint x: 542, startPoint y: 347, endPoint x: 508, endPoint y: 345, distance: 34.8
click at [508, 345] on div at bounding box center [553, 353] width 272 height 40
drag, startPoint x: 499, startPoint y: 347, endPoint x: 488, endPoint y: 344, distance: 11.7
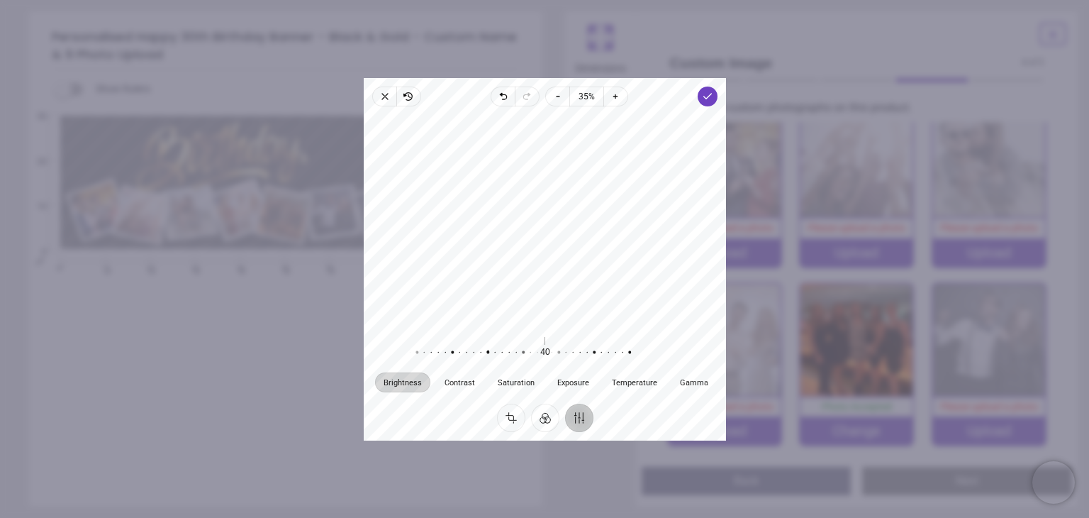
click at [488, 344] on div at bounding box center [480, 353] width 272 height 40
click at [716, 103] on span "Done" at bounding box center [708, 97] width 20 height 20
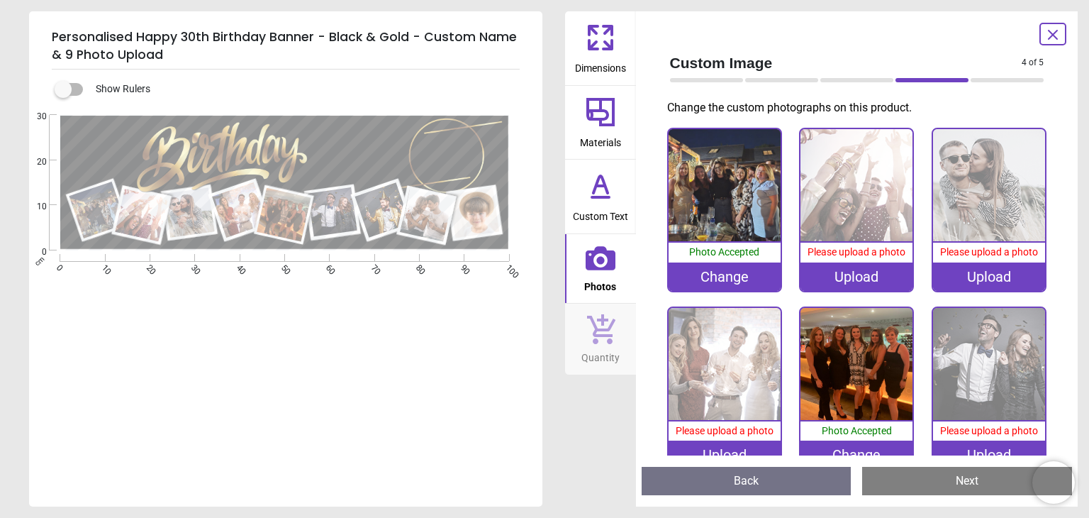
scroll to position [201, 0]
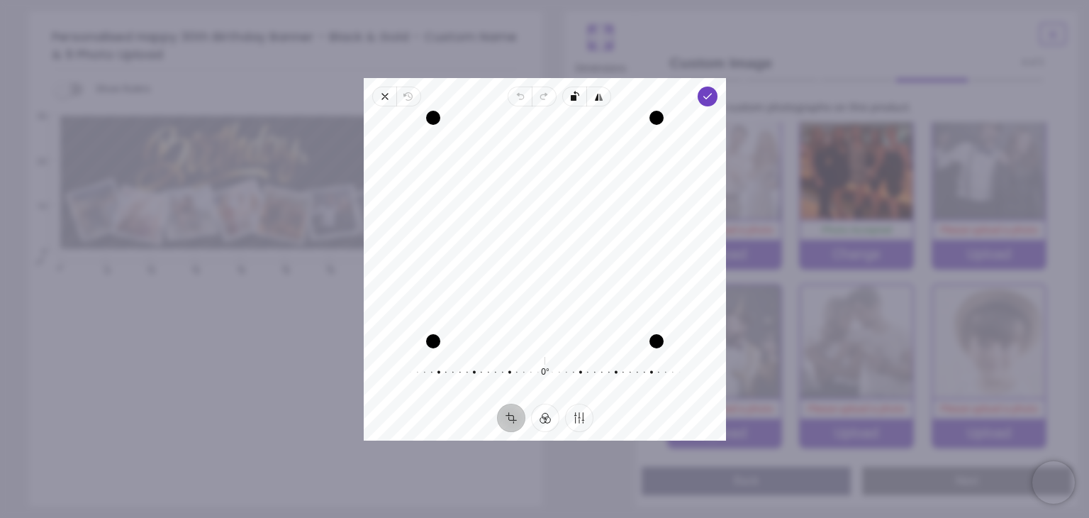
drag, startPoint x: 569, startPoint y: 290, endPoint x: 533, endPoint y: 285, distance: 37.2
click at [533, 285] on div "Recenter" at bounding box center [545, 229] width 340 height 223
click at [511, 282] on div "Recenter" at bounding box center [545, 229] width 340 height 223
click at [709, 95] on icon "button" at bounding box center [707, 96] width 11 height 11
